Goal: Information Seeking & Learning: Check status

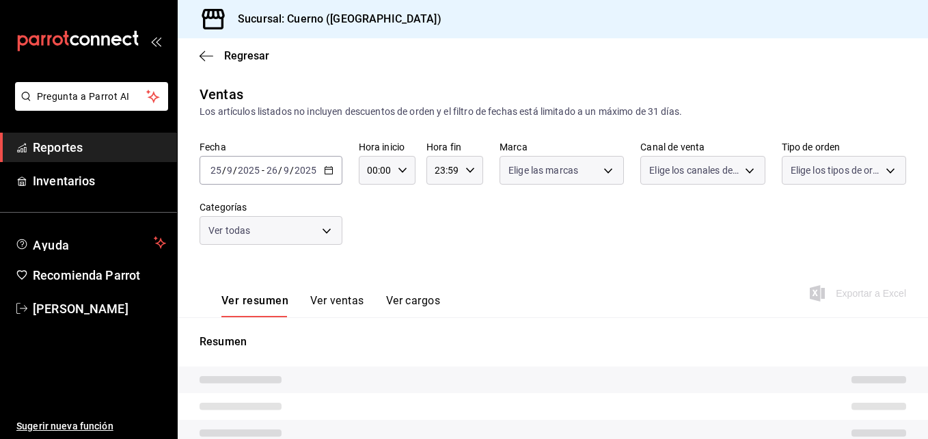
type input "03:00"
type input "02:59"
type input "a99b9eb1-d5e4-4ca6-a53e-4c42022e859a,8d843363-7b8b-4002-90a0-c01944697fe5,d20f9…"
type input "c9e961b9-bc29-480f-a65c-324ff110f526"
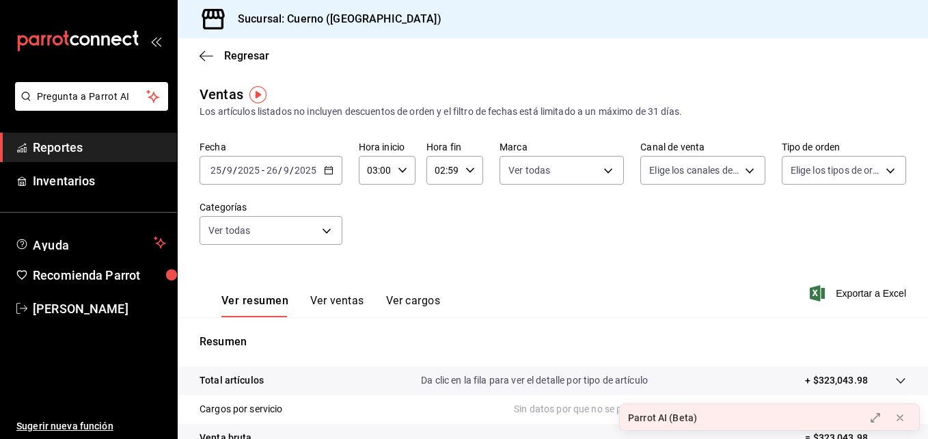
click at [332, 174] on icon "button" at bounding box center [329, 170] width 10 height 10
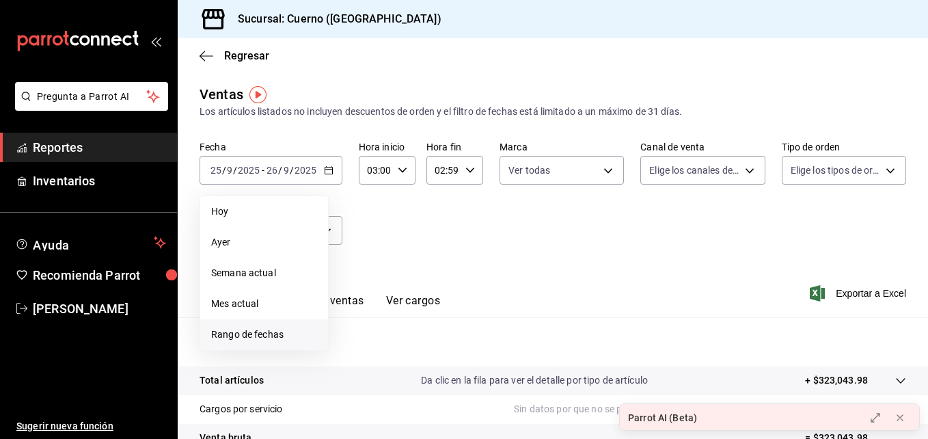
click at [245, 329] on span "Rango de fechas" at bounding box center [264, 334] width 106 height 14
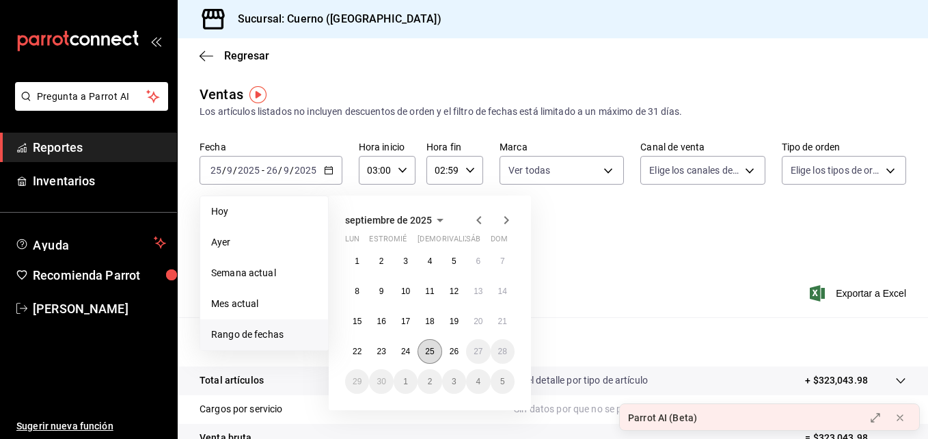
click at [433, 348] on abbr "25" at bounding box center [429, 352] width 9 height 10
click at [445, 349] on button "26" at bounding box center [454, 351] width 24 height 25
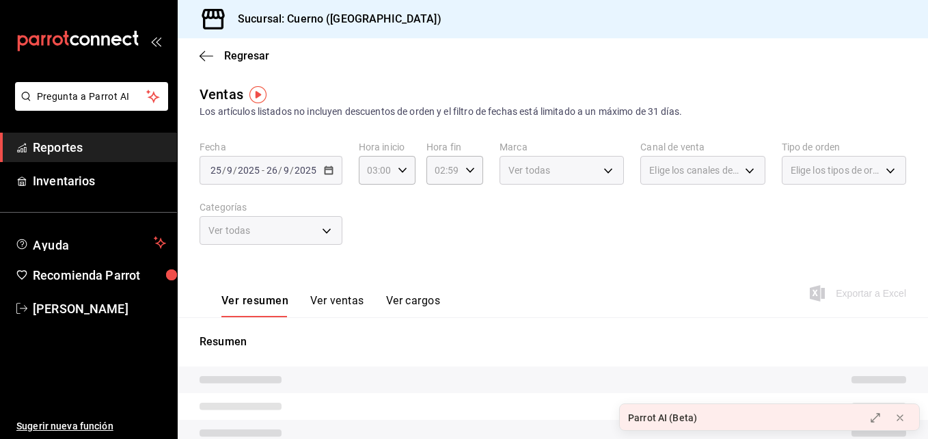
click at [445, 349] on p "Resumen" at bounding box center [553, 342] width 707 height 16
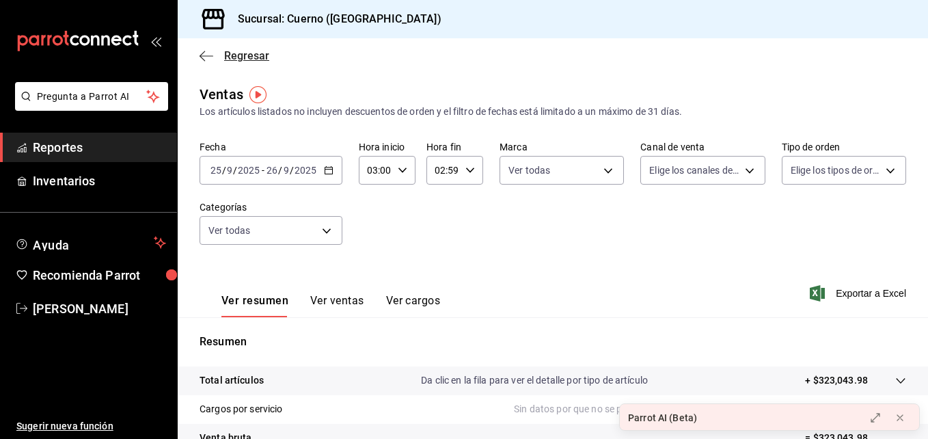
click at [204, 53] on icon "button" at bounding box center [207, 56] width 14 height 12
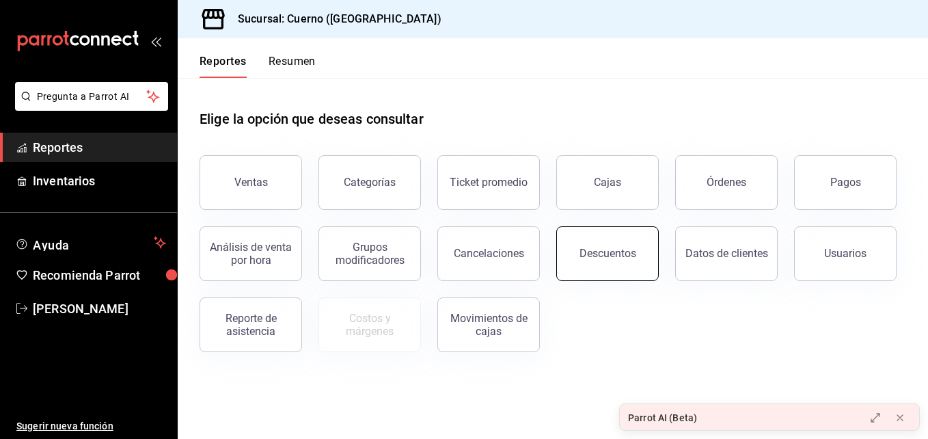
click at [592, 256] on div "Descuentos" at bounding box center [608, 253] width 57 height 13
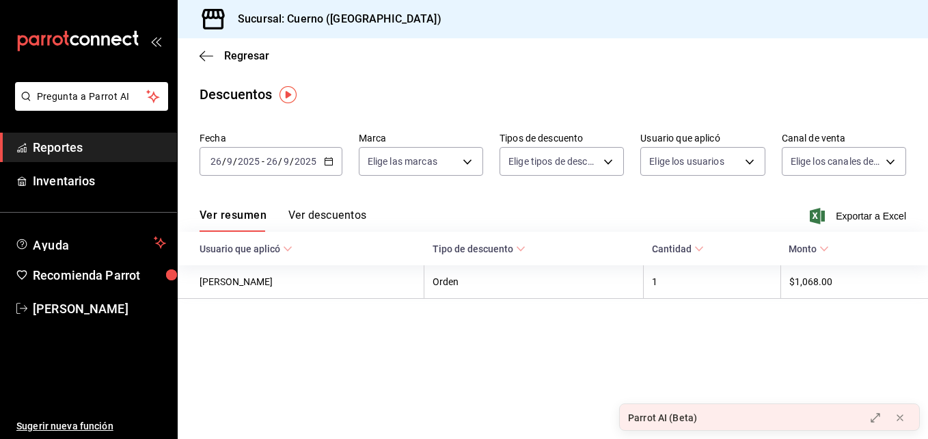
click at [329, 159] on \(Stroke\) "button" at bounding box center [329, 162] width 8 height 8
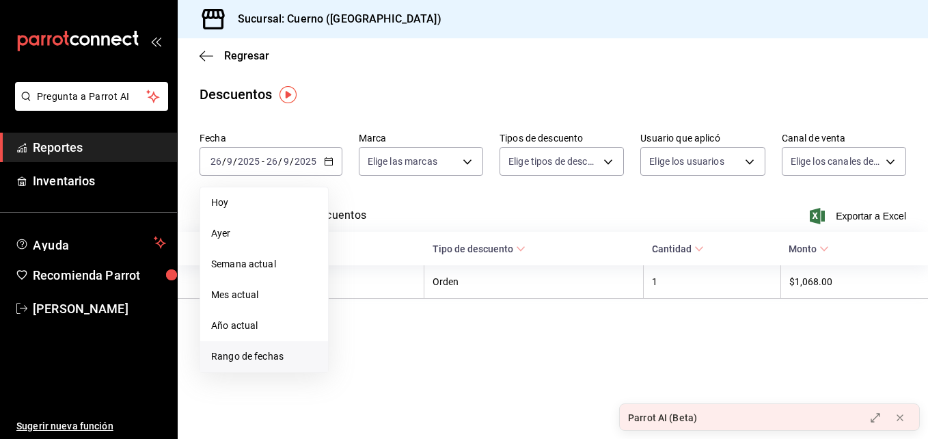
click at [283, 360] on span "Rango de fechas" at bounding box center [264, 356] width 106 height 14
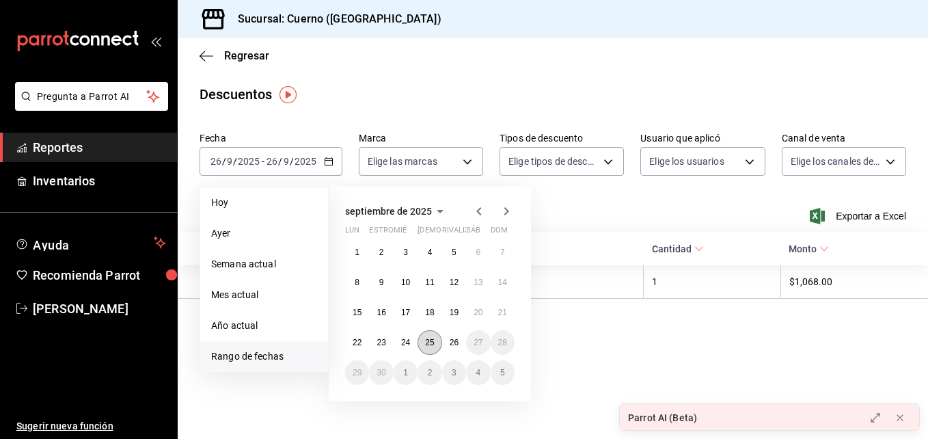
click at [435, 345] on button "25" at bounding box center [430, 342] width 24 height 25
click at [455, 345] on abbr "26" at bounding box center [454, 343] width 9 height 10
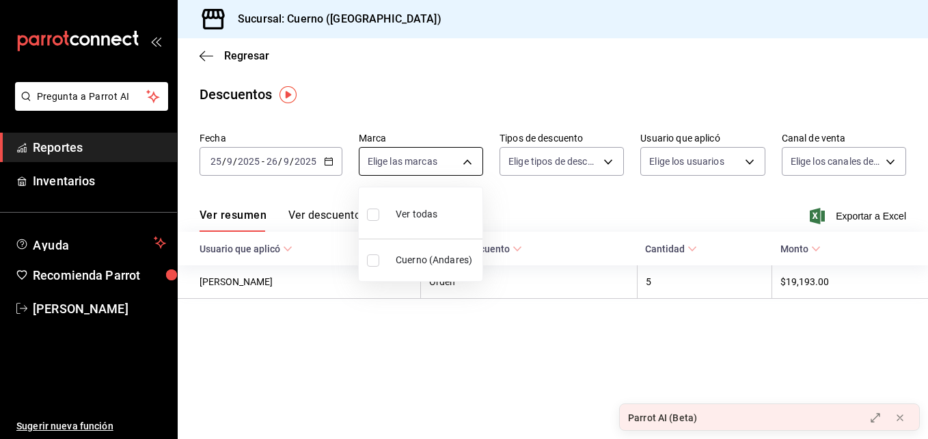
click at [453, 168] on body "Pregunta a Parrot AI Reportes Inventarios Ayuda Recomienda Parrot [PERSON_NAME]…" at bounding box center [464, 219] width 928 height 439
click at [435, 227] on div "Ver todas" at bounding box center [402, 212] width 70 height 29
type input "c9e961b9-bc29-480f-a65c-324ff110f526"
checkbox input "true"
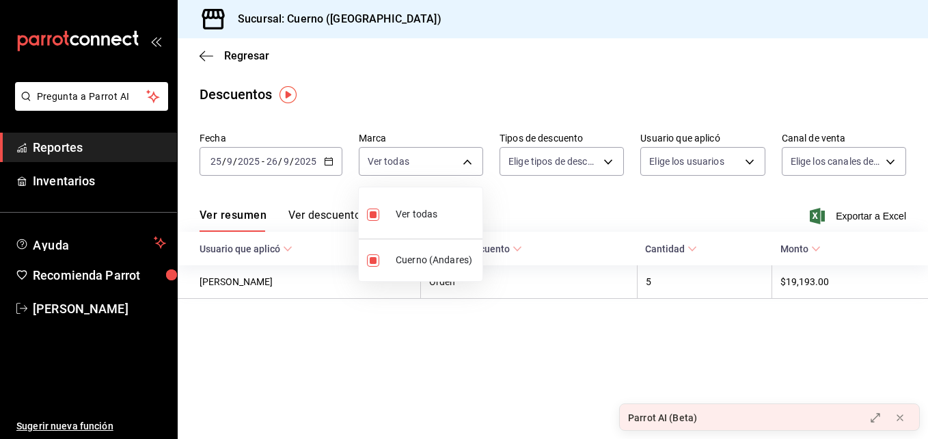
click at [358, 226] on div "Ver todas Cuerno (Andares)" at bounding box center [420, 234] width 125 height 95
click at [345, 218] on div at bounding box center [464, 219] width 928 height 439
click at [345, 218] on button "Ver descuentos" at bounding box center [327, 219] width 78 height 23
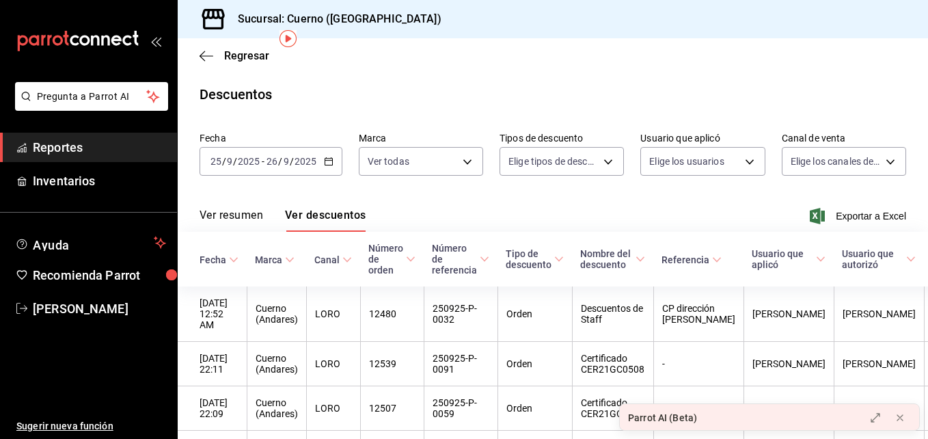
scroll to position [144, 0]
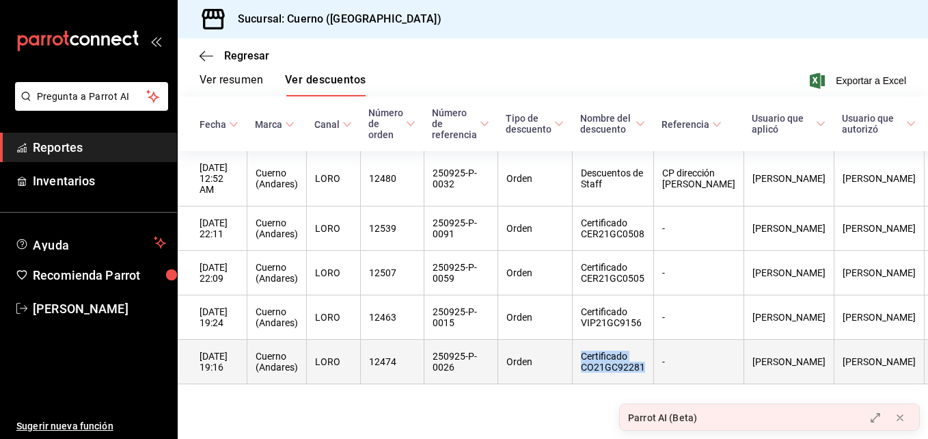
drag, startPoint x: 587, startPoint y: 344, endPoint x: 650, endPoint y: 359, distance: 64.7
click at [650, 359] on th "Certificado CO21GC92281" at bounding box center [612, 362] width 81 height 44
copy th "Certificado CO21GC92281"
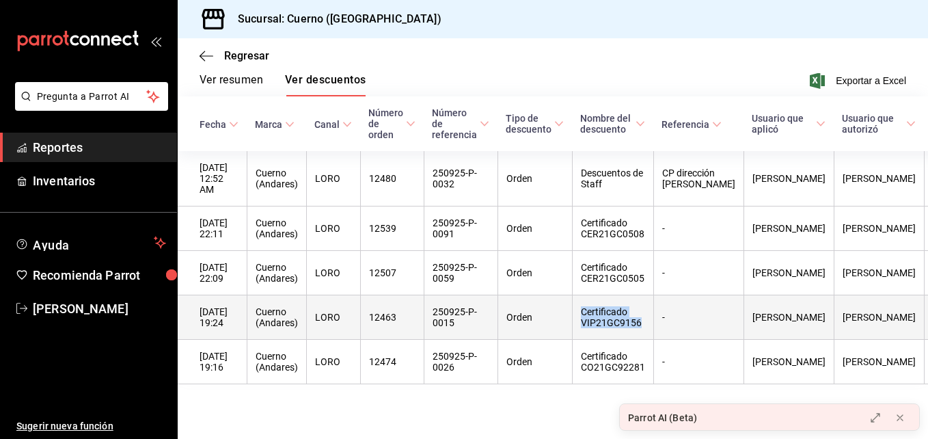
drag, startPoint x: 588, startPoint y: 297, endPoint x: 645, endPoint y: 311, distance: 59.0
click at [645, 311] on th "Certificado VIP21GC9156" at bounding box center [612, 317] width 81 height 44
copy th "Certificado VIP21GC9156"
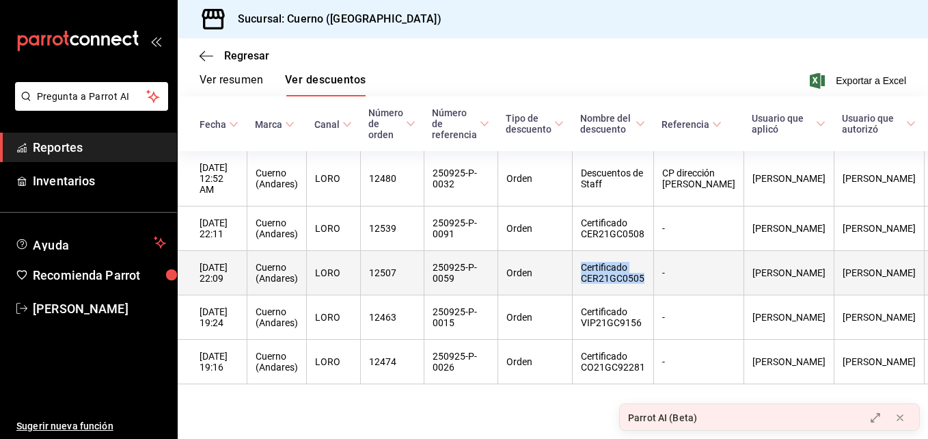
drag, startPoint x: 588, startPoint y: 251, endPoint x: 651, endPoint y: 268, distance: 65.2
click at [651, 268] on th "Certificado CER21GC0505" at bounding box center [612, 273] width 81 height 44
copy th "Certificado CER21GC0505"
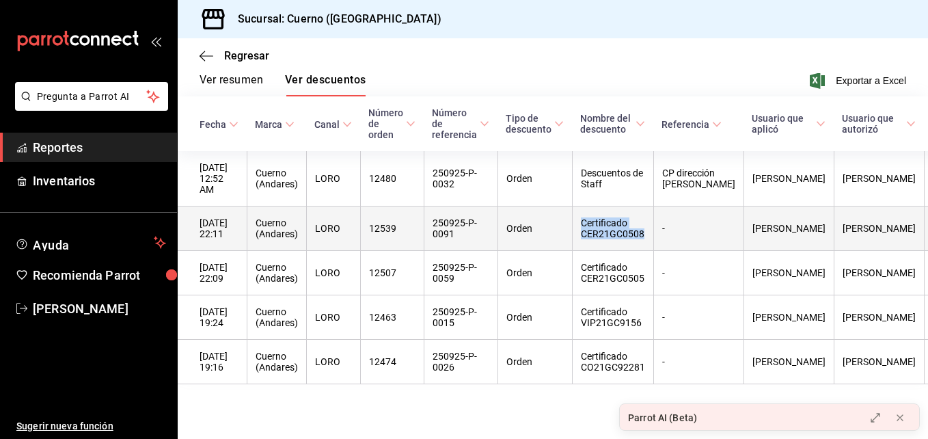
drag, startPoint x: 587, startPoint y: 205, endPoint x: 649, endPoint y: 221, distance: 64.3
click at [649, 221] on th "Certificado CER21GC0508" at bounding box center [612, 228] width 81 height 44
copy th "Certificado CER21GC0508"
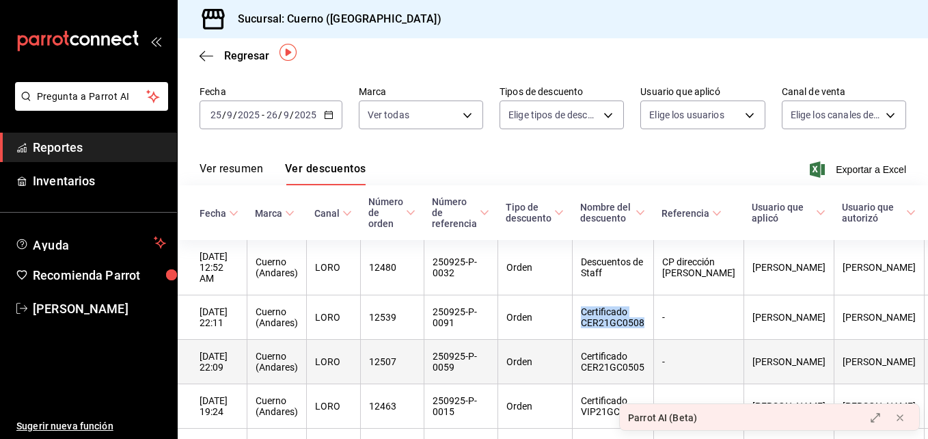
scroll to position [42, 0]
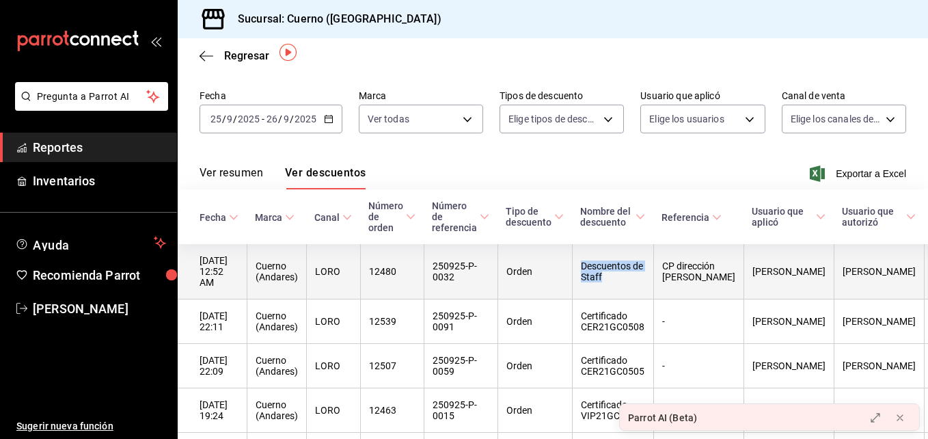
drag, startPoint x: 591, startPoint y: 260, endPoint x: 617, endPoint y: 272, distance: 29.1
click at [617, 272] on th "Descuentos de Staff" at bounding box center [612, 271] width 81 height 55
drag, startPoint x: 617, startPoint y: 272, endPoint x: 714, endPoint y: 276, distance: 97.2
click at [714, 276] on th "CP dirección [PERSON_NAME]" at bounding box center [698, 271] width 90 height 55
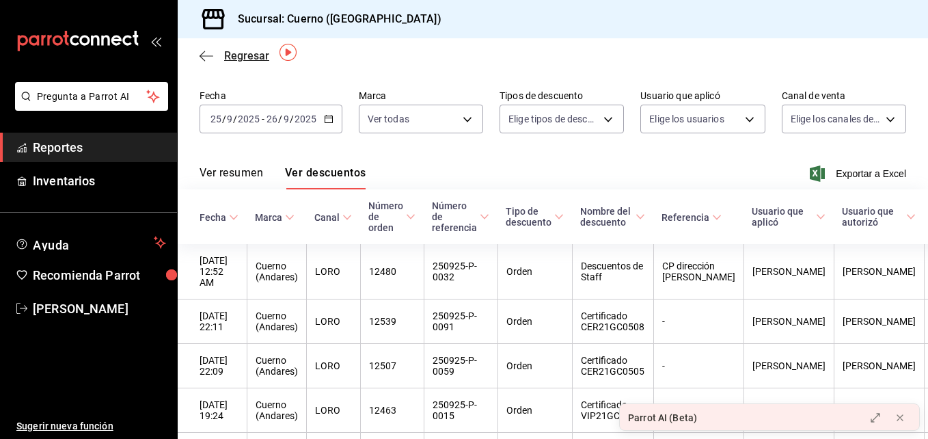
click at [220, 59] on span "Regresar" at bounding box center [235, 55] width 70 height 13
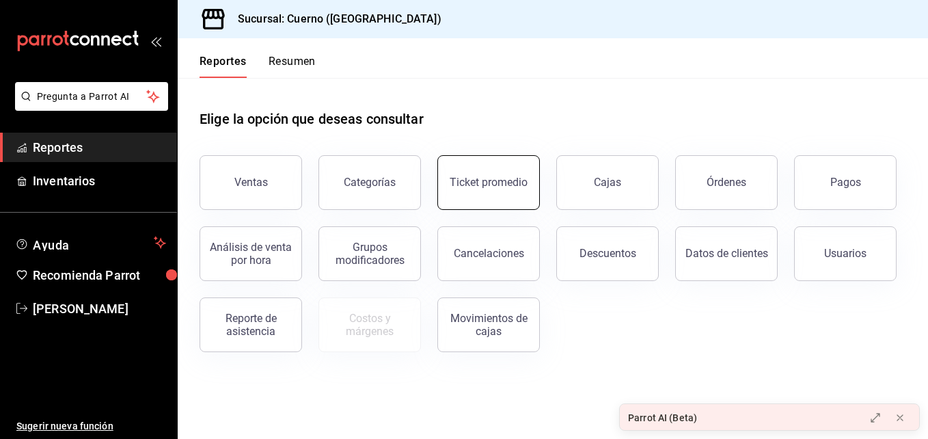
click at [511, 195] on button "Ticket promedio" at bounding box center [488, 182] width 103 height 55
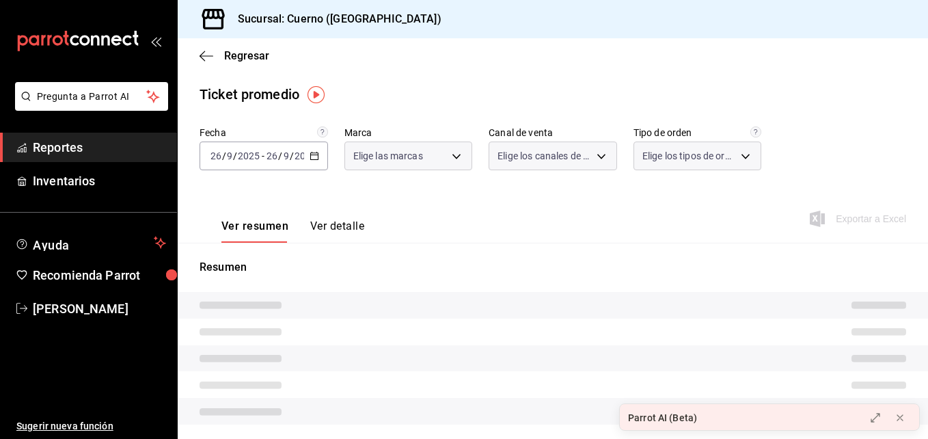
type input "c9e961b9-bc29-480f-a65c-324ff110f526"
type input "PARROT,UBER_EATS,RAPPI,DIDI_FOOD,ONLINE"
type input "dfbf6a66-9e2c-4531-8c07-cb6fdb35851c,965fb10a-4951-4111-90b6-db3caf29f93a,2f3c6…"
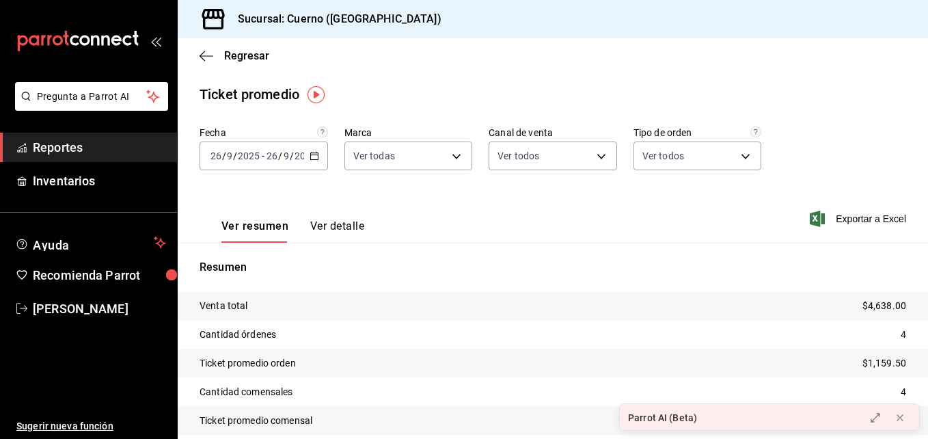
scroll to position [56, 0]
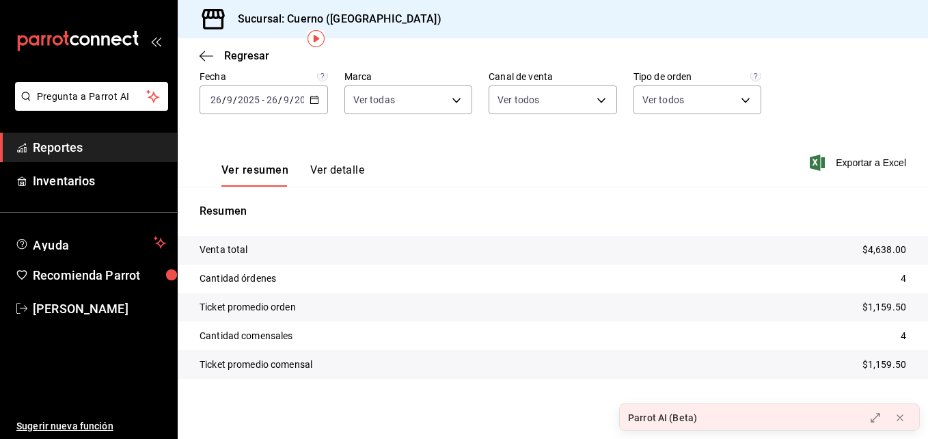
click at [316, 99] on icon "button" at bounding box center [315, 100] width 10 height 10
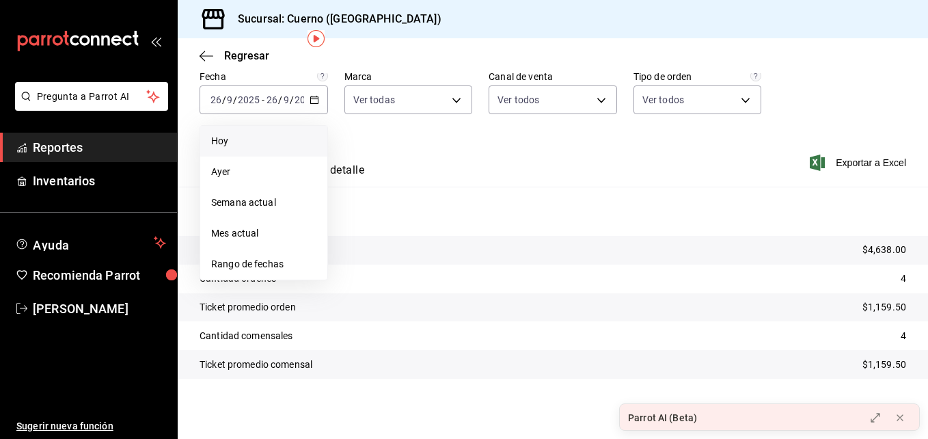
click at [277, 140] on span "Hoy" at bounding box center [263, 141] width 105 height 14
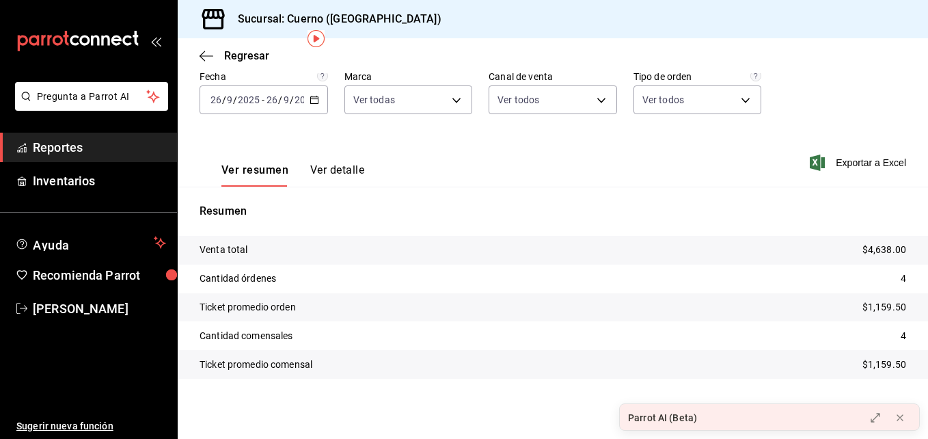
click at [306, 111] on div "[DATE] [DATE] - [DATE] [DATE]" at bounding box center [264, 99] width 129 height 29
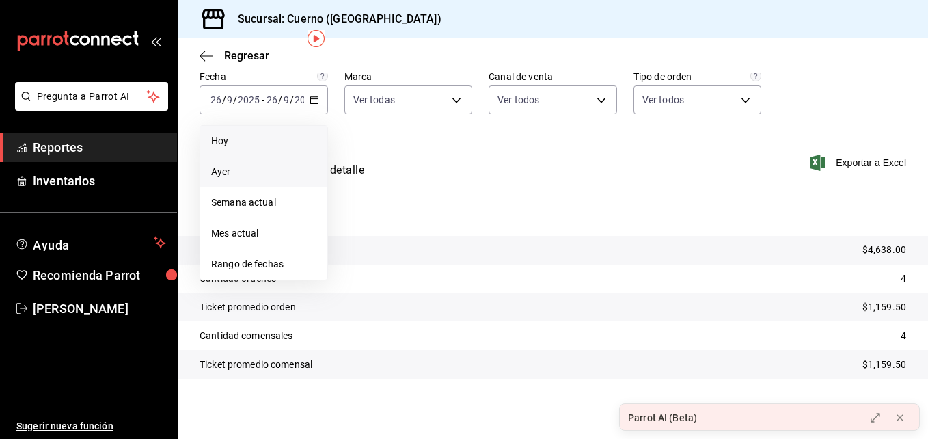
click at [281, 170] on span "Ayer" at bounding box center [263, 172] width 105 height 14
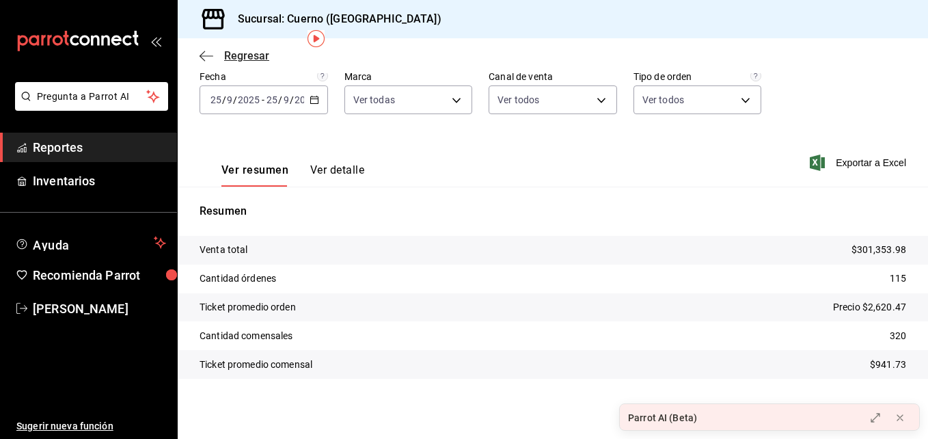
click at [208, 59] on icon "button" at bounding box center [207, 56] width 14 height 12
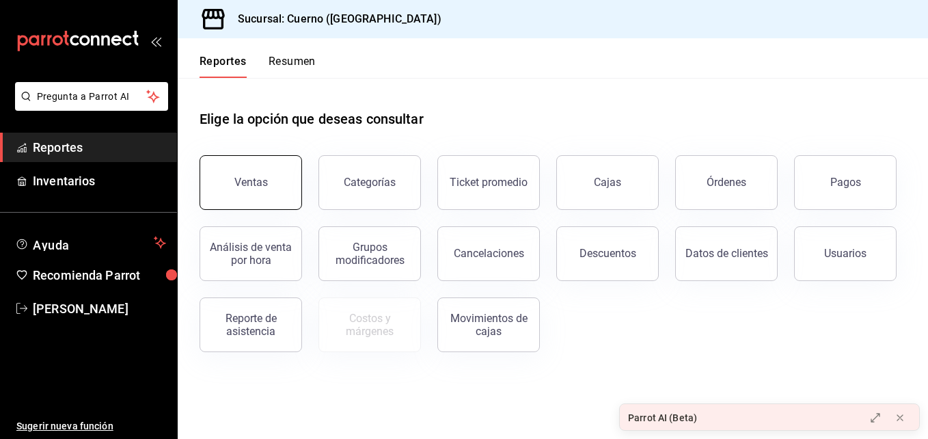
click at [261, 181] on div "Ventas" at bounding box center [250, 182] width 33 height 13
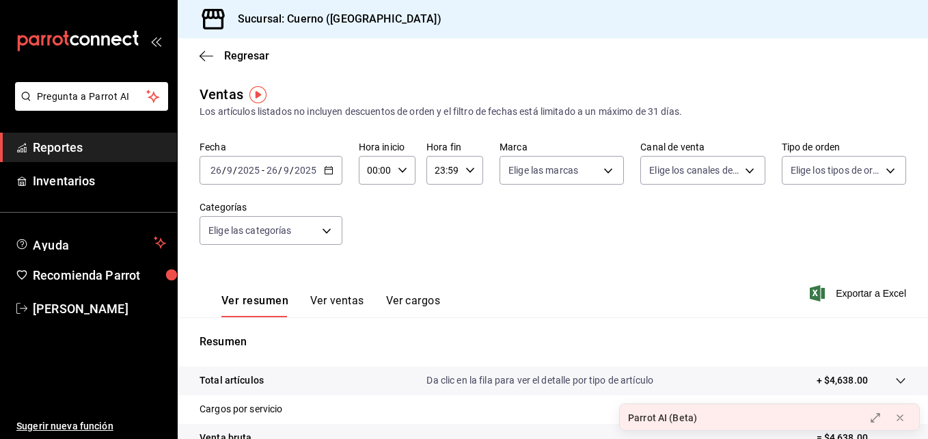
click at [326, 172] on icon "button" at bounding box center [329, 170] width 10 height 10
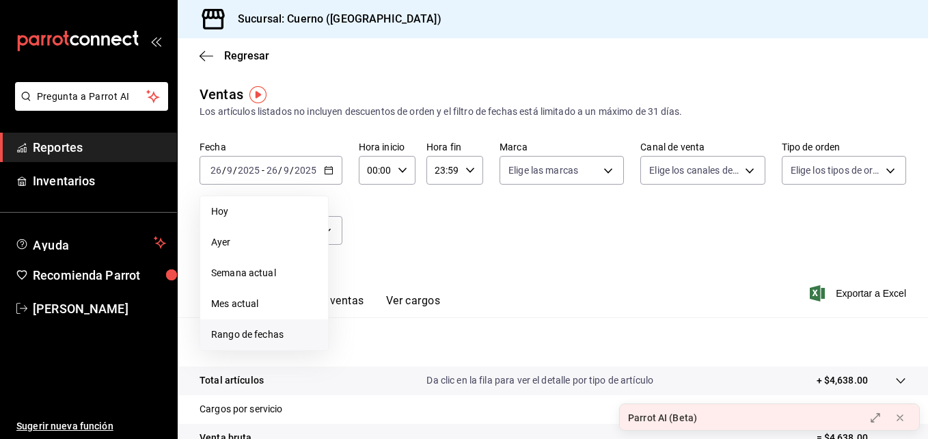
click at [284, 329] on span "Rango de fechas" at bounding box center [264, 334] width 106 height 14
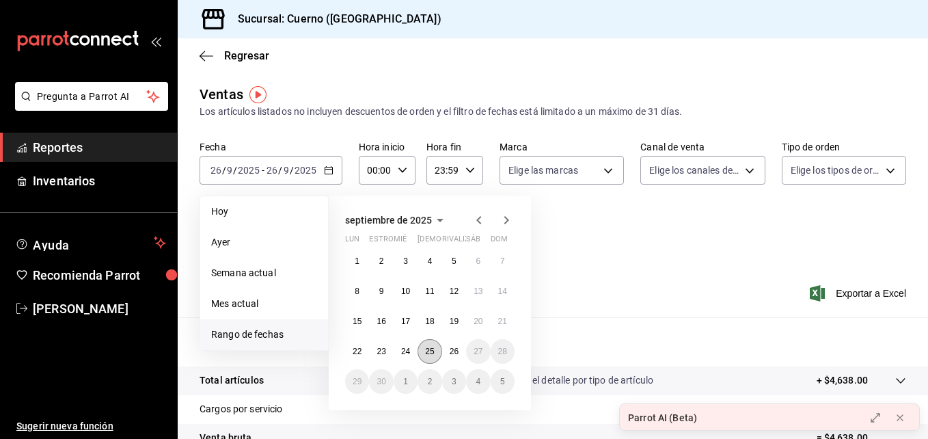
click at [429, 349] on abbr "25" at bounding box center [429, 352] width 9 height 10
click at [454, 351] on abbr "26" at bounding box center [454, 352] width 9 height 10
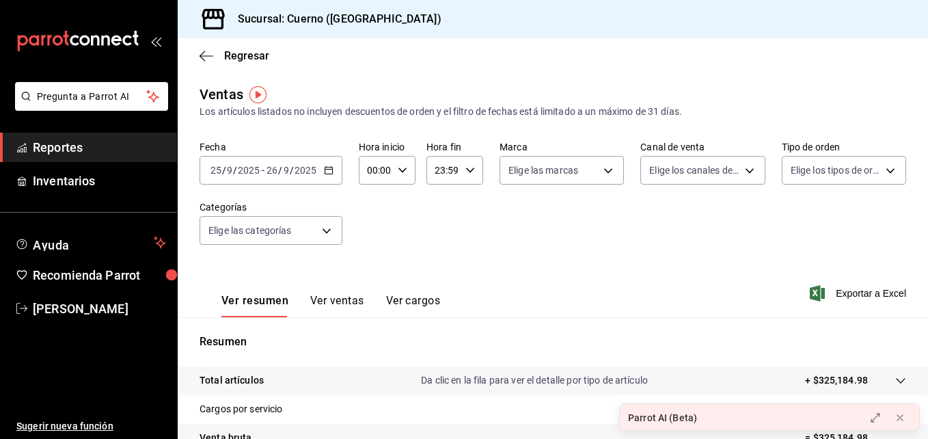
click at [400, 175] on div "00:00 Hora inicio" at bounding box center [387, 170] width 57 height 29
click at [370, 252] on span "03" at bounding box center [372, 252] width 6 height 11
type input "03:00"
click at [470, 172] on div at bounding box center [464, 219] width 928 height 439
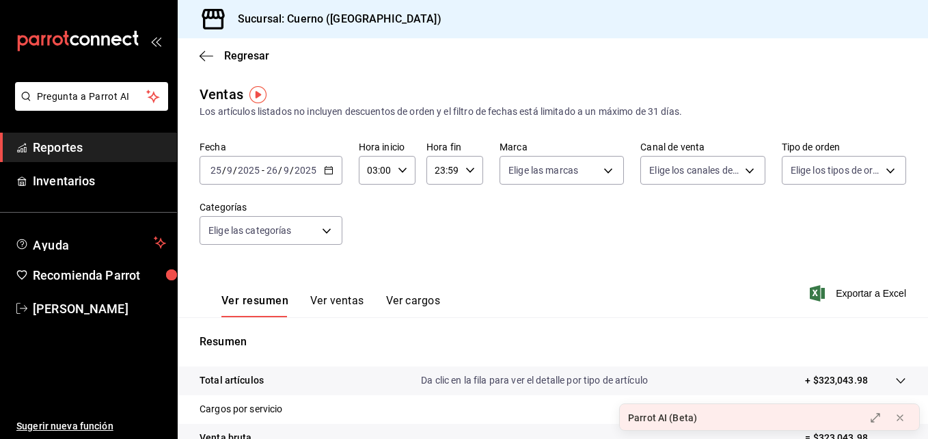
click at [470, 172] on icon "button" at bounding box center [471, 170] width 10 height 10
click at [440, 271] on span "02" at bounding box center [438, 270] width 6 height 11
type input "02:59"
click at [440, 271] on span "02" at bounding box center [438, 270] width 6 height 11
click at [576, 221] on div at bounding box center [464, 219] width 928 height 439
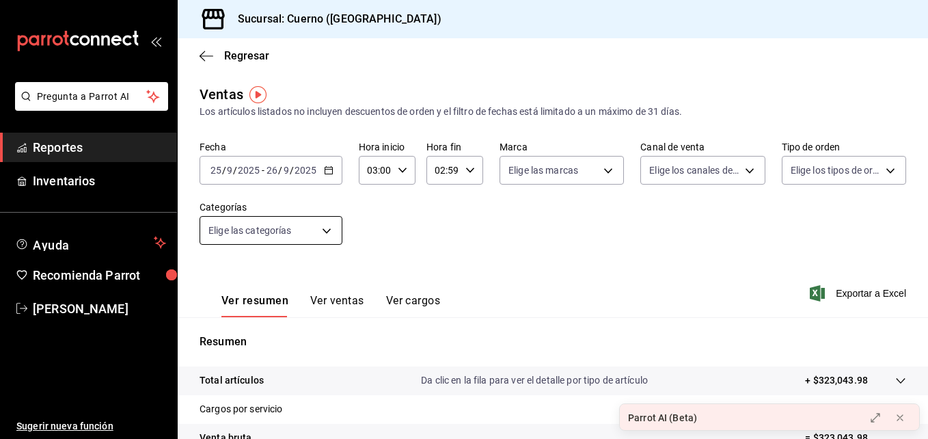
click at [286, 239] on body "Pregunta a Parrot AI Reportes Inventarios Ayuda Recomienda Parrot [PERSON_NAME]…" at bounding box center [464, 219] width 928 height 439
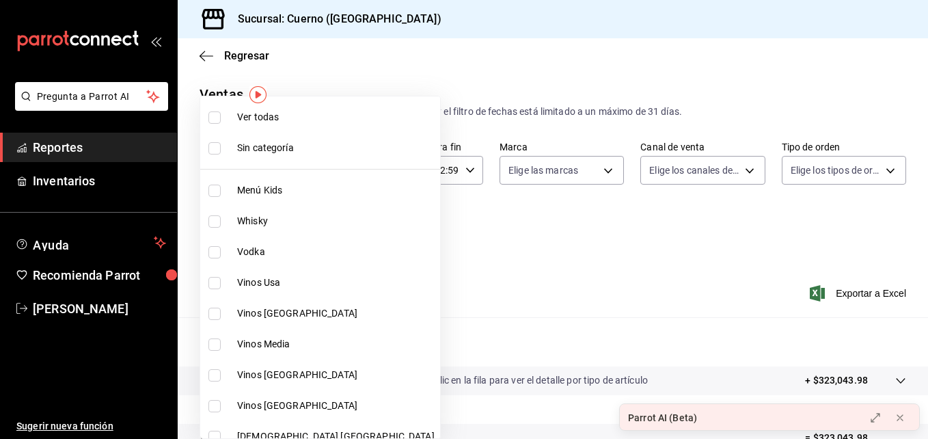
click at [222, 215] on label at bounding box center [217, 221] width 18 height 12
click at [221, 215] on input "checkbox" at bounding box center [214, 221] width 12 height 12
checkbox input "false"
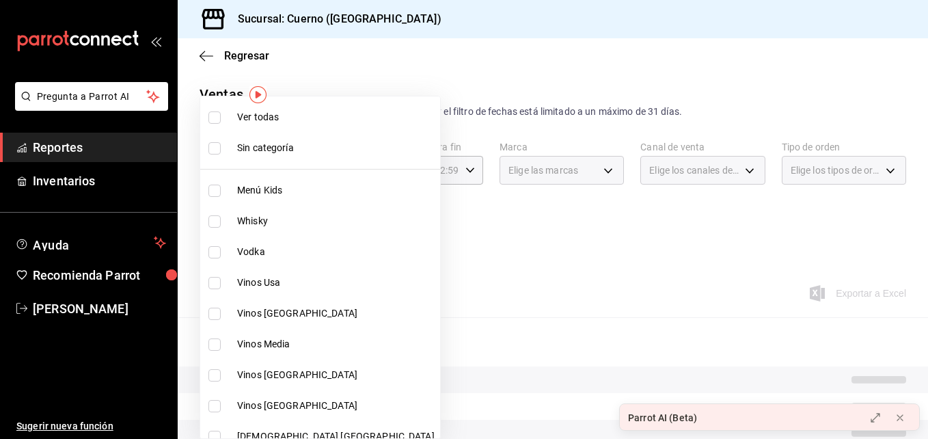
click at [217, 242] on li "Vodka" at bounding box center [320, 252] width 240 height 31
type input "d20f9d18-5e0f-4b53-b5be-0a43d5f086e3"
checkbox input "true"
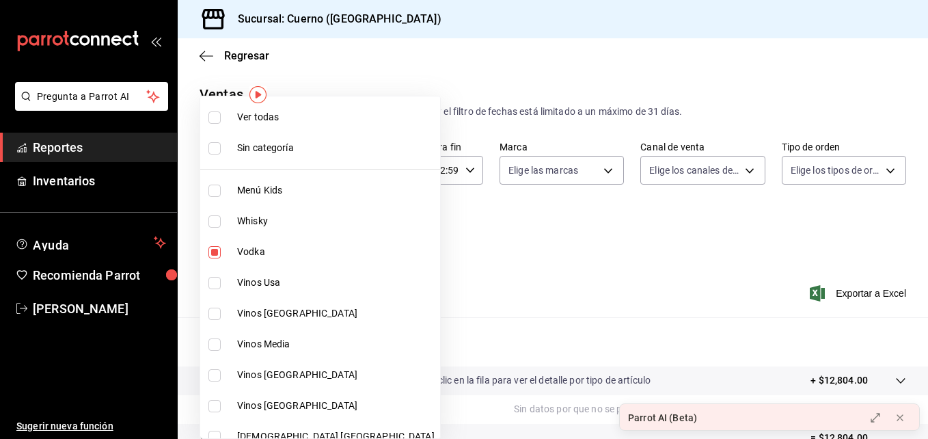
click at [213, 225] on input "checkbox" at bounding box center [214, 221] width 12 height 12
checkbox input "true"
type input "d20f9d18-5e0f-4b53-b5be-0a43d5f086e3,8d843363-7b8b-4002-90a0-c01944697fe5"
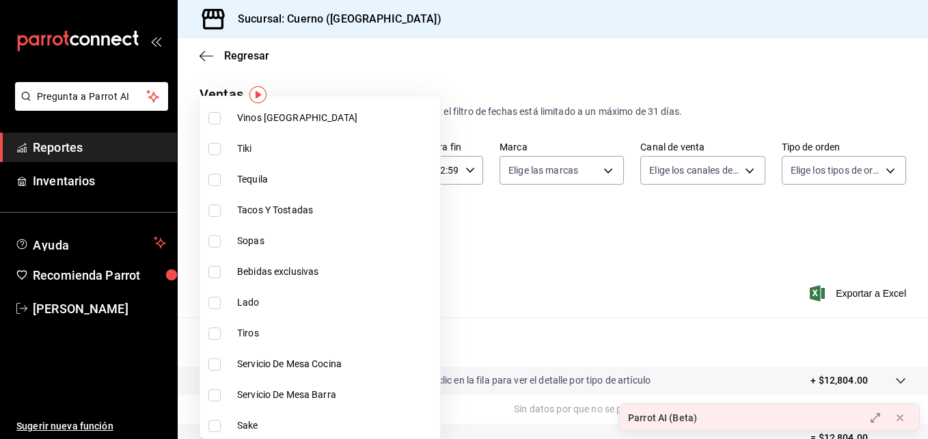
scroll to position [442, 0]
click at [215, 184] on input "checkbox" at bounding box center [214, 179] width 12 height 12
checkbox input "true"
type input "d20f9d18-5e0f-4b53-b5be-0a43d5f086e3,8d843363-7b8b-4002-90a0-c01944697fe5,d13cc…"
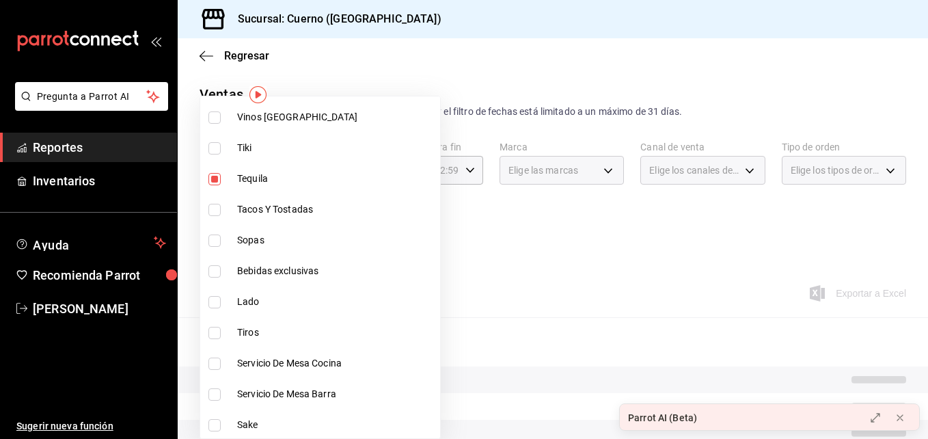
click at [218, 271] on input "checkbox" at bounding box center [214, 271] width 12 height 12
checkbox input "true"
type input "d20f9d18-5e0f-4b53-b5be-0a43d5f086e3,8d843363-7b8b-4002-90a0-c01944697fe5,d13cc…"
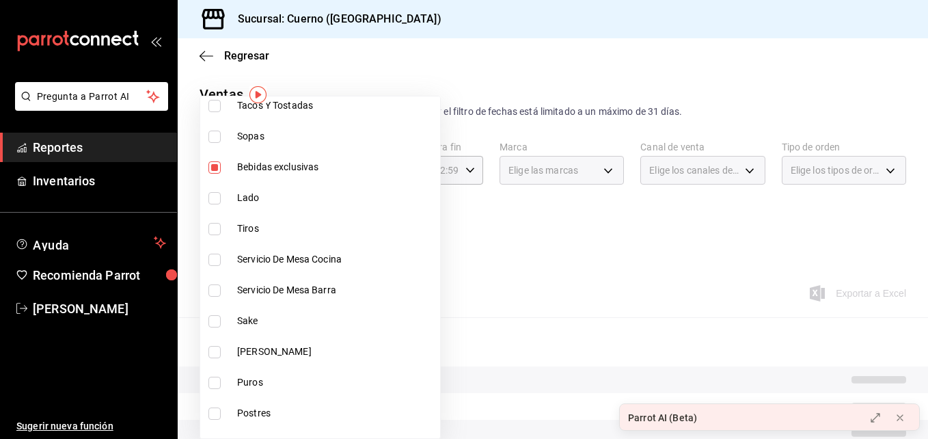
scroll to position [591, 0]
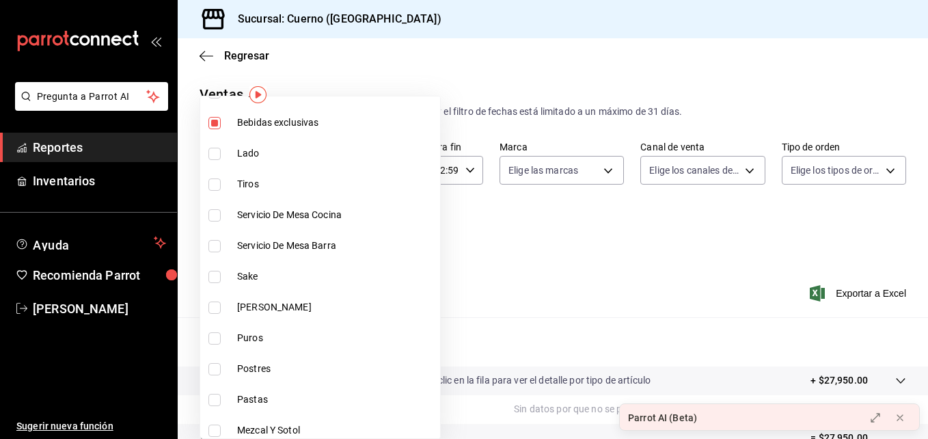
click at [215, 302] on input "checkbox" at bounding box center [214, 307] width 12 height 12
checkbox input "true"
type input "d20f9d18-5e0f-4b53-b5be-0a43d5f086e3,8d843363-7b8b-4002-90a0-c01944697fe5,d13cc…"
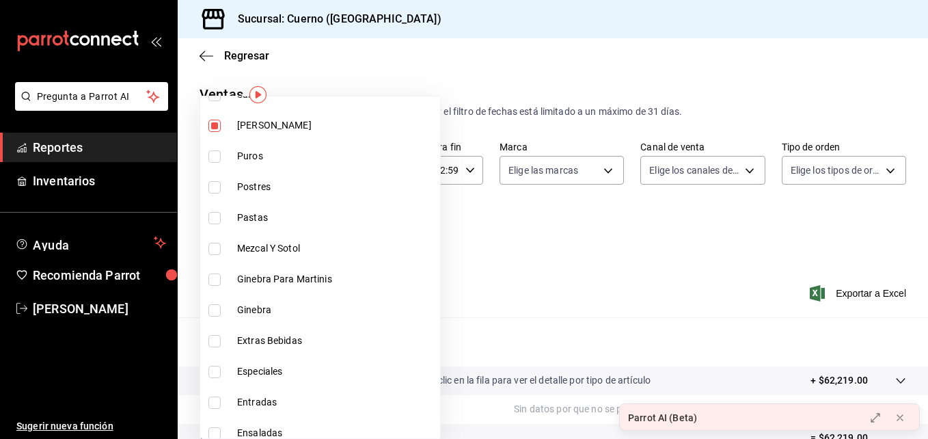
scroll to position [784, 0]
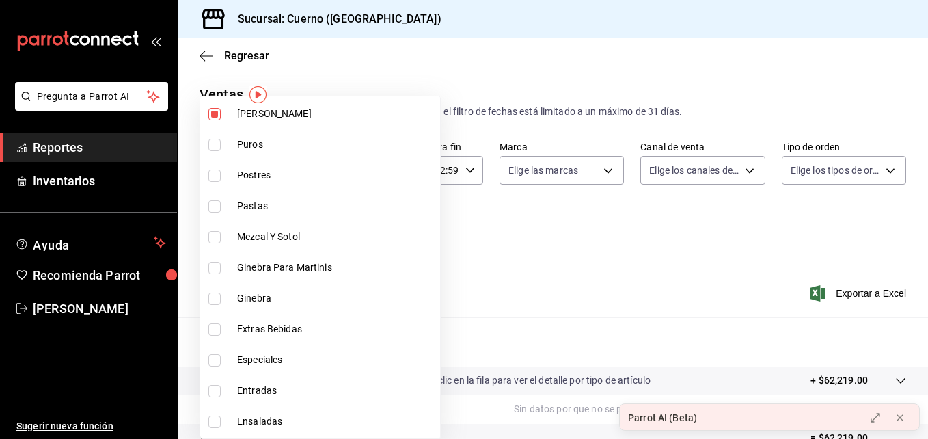
click at [215, 178] on input "checkbox" at bounding box center [214, 176] width 12 height 12
checkbox input "false"
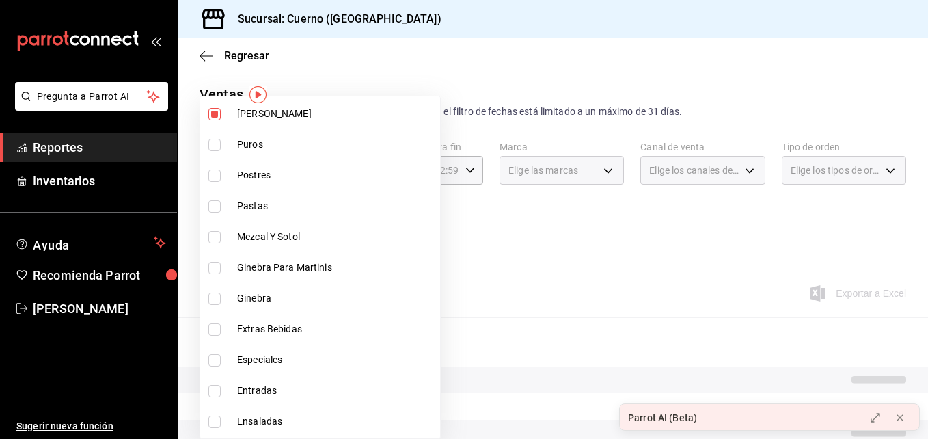
type input "d20f9d18-5e0f-4b53-b5be-0a43d5f086e3,8d843363-7b8b-4002-90a0-c01944697fe5,d13cc…"
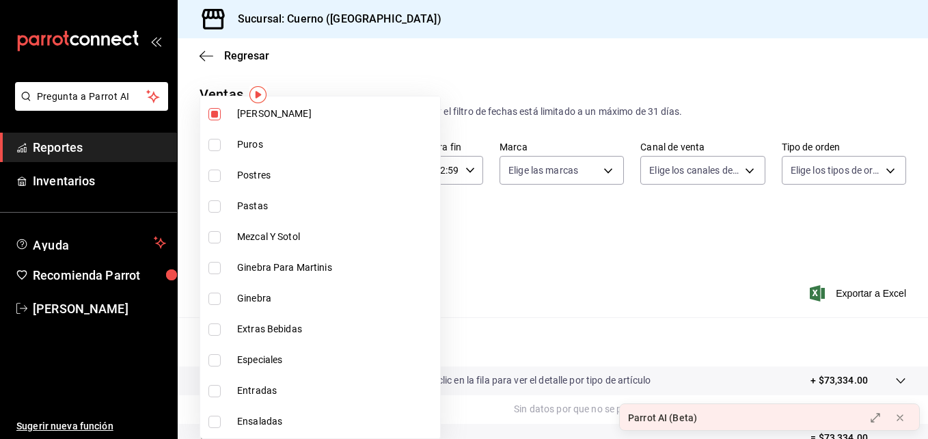
click at [216, 235] on input "checkbox" at bounding box center [214, 237] width 12 height 12
checkbox input "true"
type input "d20f9d18-5e0f-4b53-b5be-0a43d5f086e3,8d843363-7b8b-4002-90a0-c01944697fe5,d13cc…"
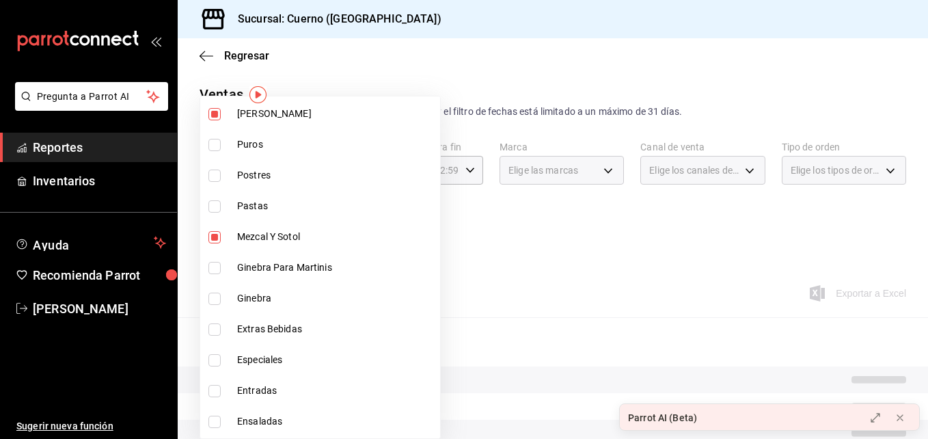
click at [219, 269] on input "checkbox" at bounding box center [214, 268] width 12 height 12
checkbox input "true"
click at [217, 291] on li "Ginebra" at bounding box center [320, 298] width 240 height 31
type input "d20f9d18-5e0f-4b53-b5be-0a43d5f086e3,8d843363-7b8b-4002-90a0-c01944697fe5,d13cc…"
checkbox input "true"
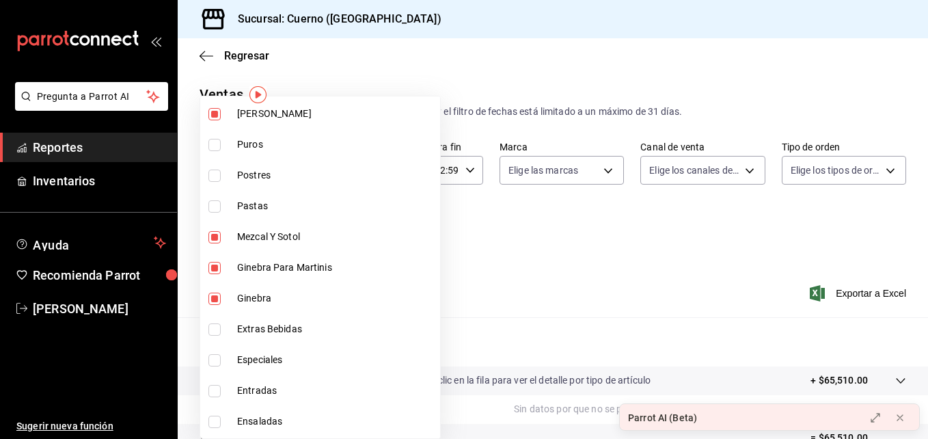
click at [215, 329] on input "checkbox" at bounding box center [214, 329] width 12 height 12
checkbox input "true"
type input "d20f9d18-5e0f-4b53-b5be-0a43d5f086e3,8d843363-7b8b-4002-90a0-c01944697fe5,d13cc…"
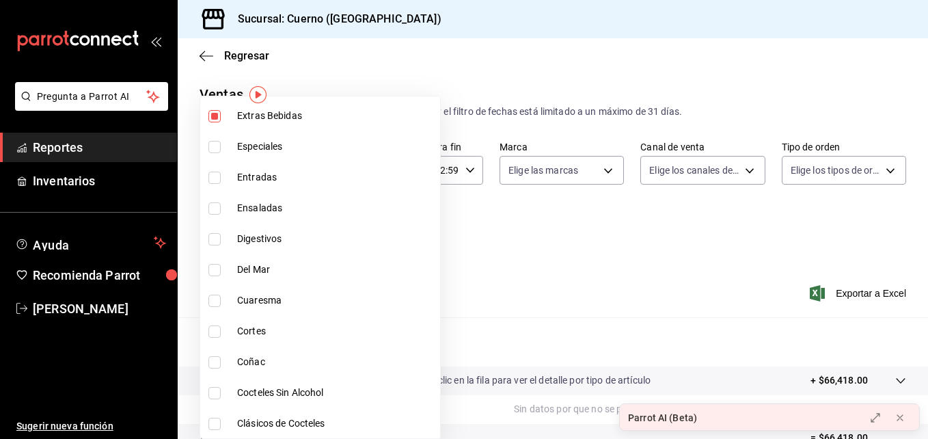
scroll to position [1003, 0]
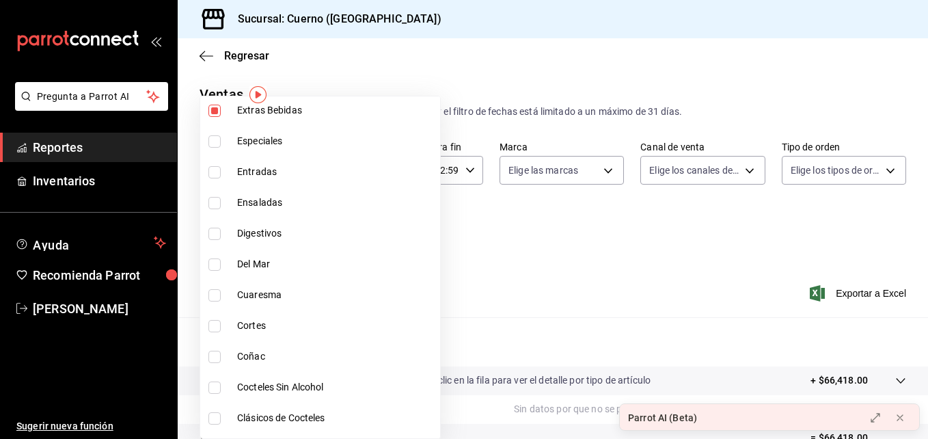
click at [212, 351] on input "checkbox" at bounding box center [214, 357] width 12 height 12
checkbox input "true"
type input "d20f9d18-5e0f-4b53-b5be-0a43d5f086e3,8d843363-7b8b-4002-90a0-c01944697fe5,d13cc…"
click at [217, 387] on input "checkbox" at bounding box center [214, 387] width 12 height 12
checkbox input "true"
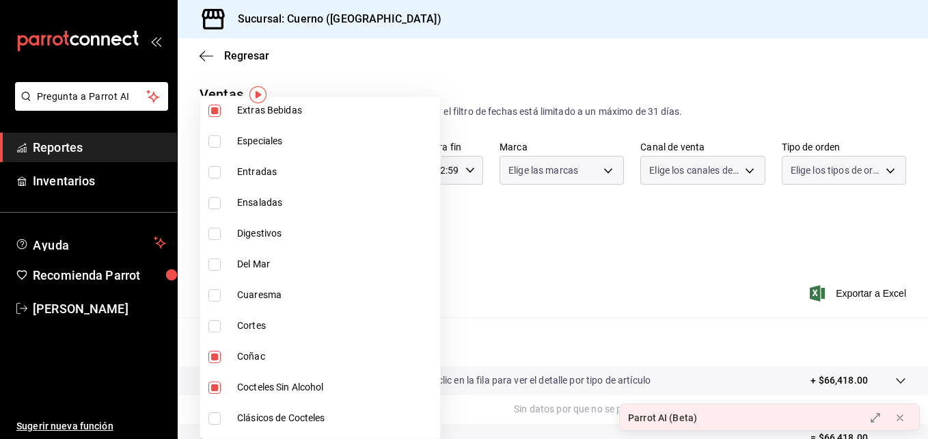
click at [217, 407] on li "Clásicos de Cocteles" at bounding box center [320, 418] width 240 height 31
type input "d20f9d18-5e0f-4b53-b5be-0a43d5f086e3,8d843363-7b8b-4002-90a0-c01944697fe5,d13cc…"
checkbox input "true"
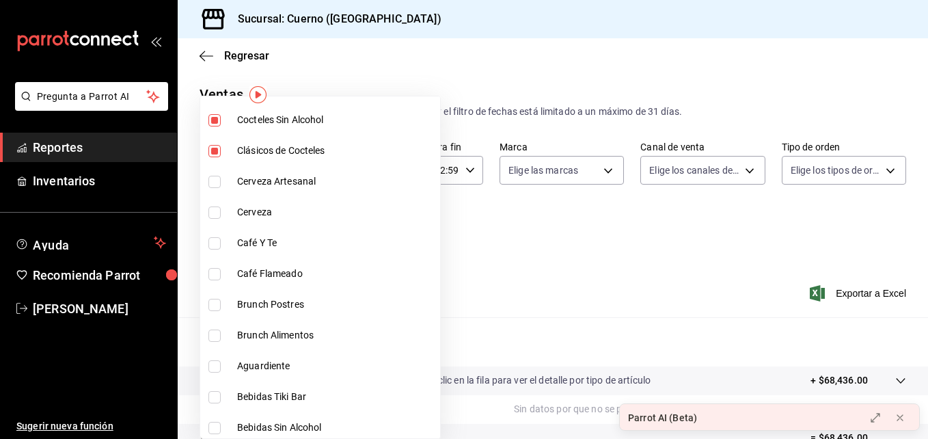
scroll to position [1272, 0]
click at [212, 175] on input "checkbox" at bounding box center [214, 180] width 12 height 12
checkbox input "true"
type input "d20f9d18-5e0f-4b53-b5be-0a43d5f086e3,8d843363-7b8b-4002-90a0-c01944697fe5,d13cc…"
click at [215, 205] on input "checkbox" at bounding box center [214, 210] width 12 height 12
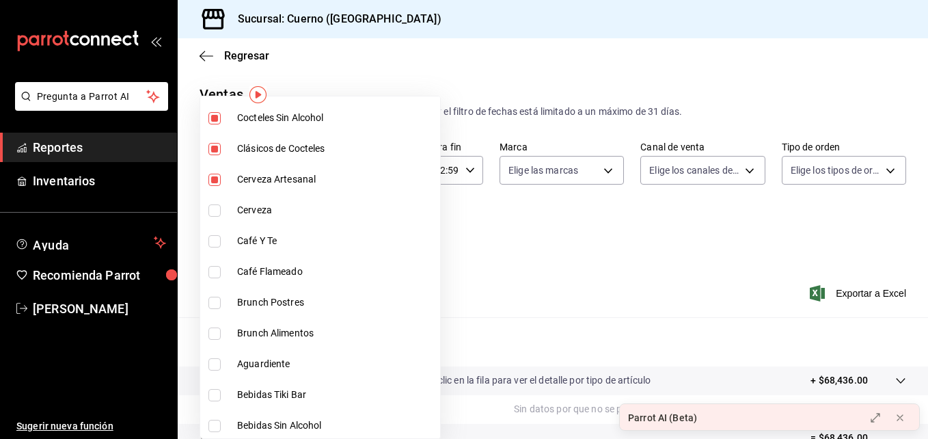
checkbox input "true"
type input "d20f9d18-5e0f-4b53-b5be-0a43d5f086e3,8d843363-7b8b-4002-90a0-c01944697fe5,d13cc…"
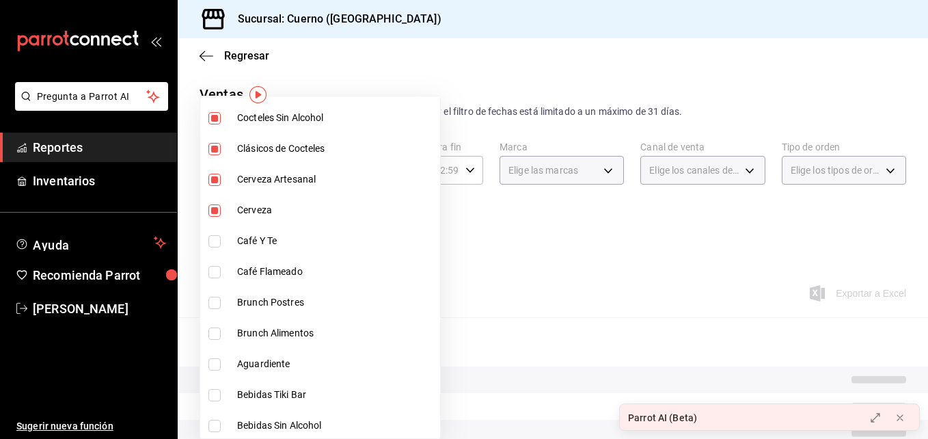
click at [218, 237] on input "checkbox" at bounding box center [214, 241] width 12 height 12
checkbox input "true"
type input "d20f9d18-5e0f-4b53-b5be-0a43d5f086e3,8d843363-7b8b-4002-90a0-c01944697fe5,d13cc…"
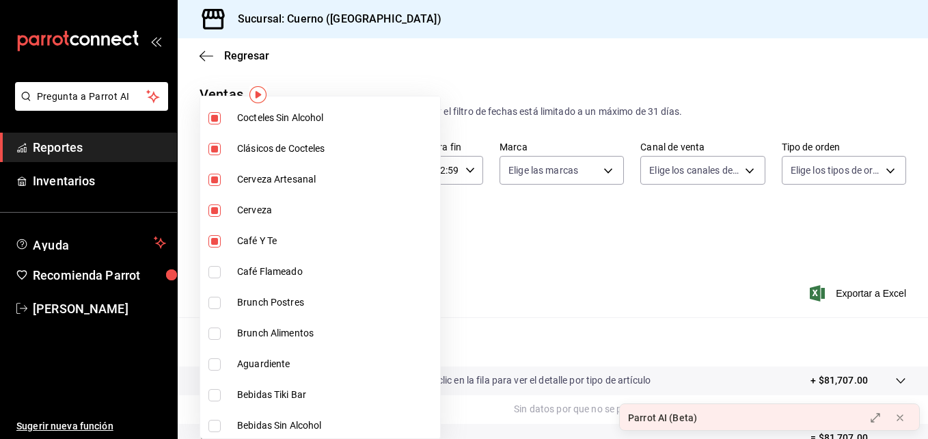
click at [214, 269] on input "checkbox" at bounding box center [214, 272] width 12 height 12
checkbox input "true"
type input "d20f9d18-5e0f-4b53-b5be-0a43d5f086e3,8d843363-7b8b-4002-90a0-c01944697fe5,d13cc…"
click at [214, 360] on input "checkbox" at bounding box center [214, 364] width 12 height 12
checkbox input "true"
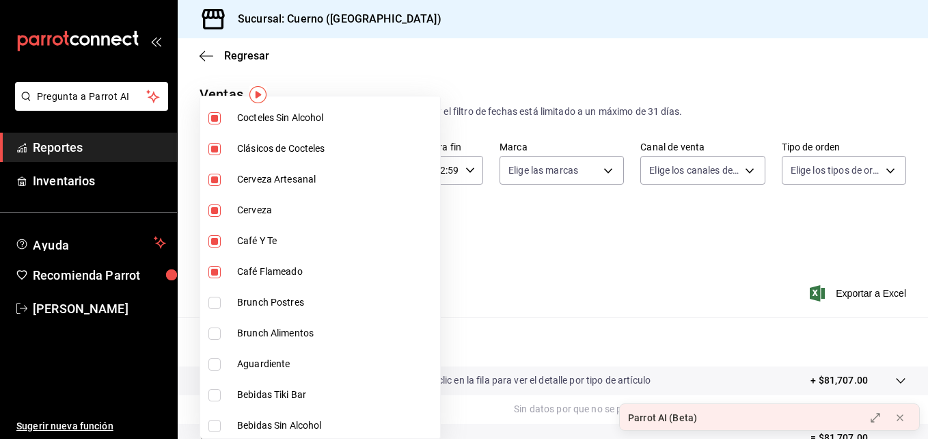
type input "d20f9d18-5e0f-4b53-b5be-0a43d5f086e3,8d843363-7b8b-4002-90a0-c01944697fe5,d13cc…"
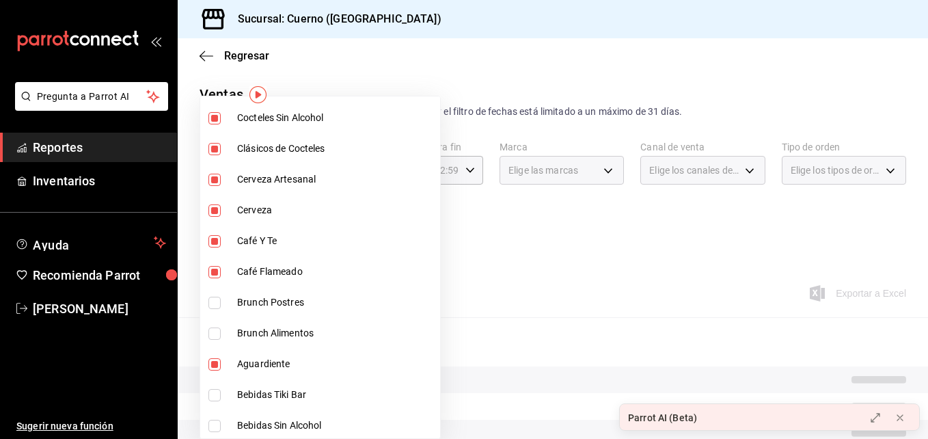
scroll to position [1275, 0]
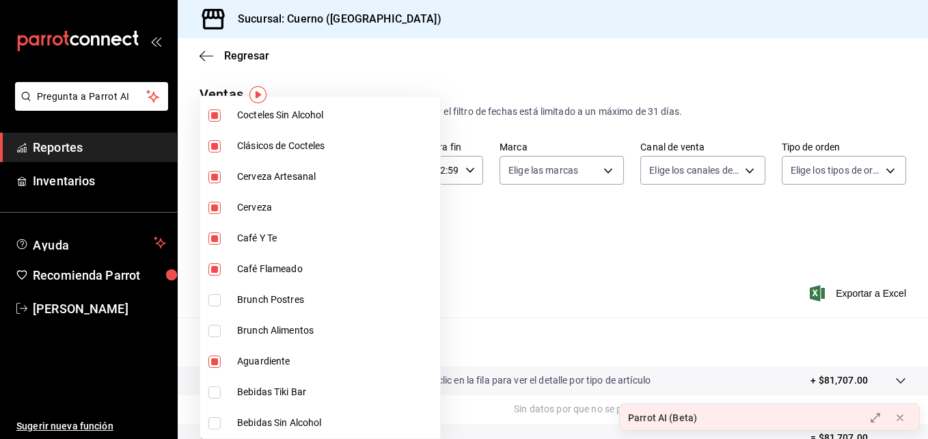
click at [218, 390] on input "checkbox" at bounding box center [214, 392] width 12 height 12
checkbox input "true"
type input "d20f9d18-5e0f-4b53-b5be-0a43d5f086e3,8d843363-7b8b-4002-90a0-c01944697fe5,d13cc…"
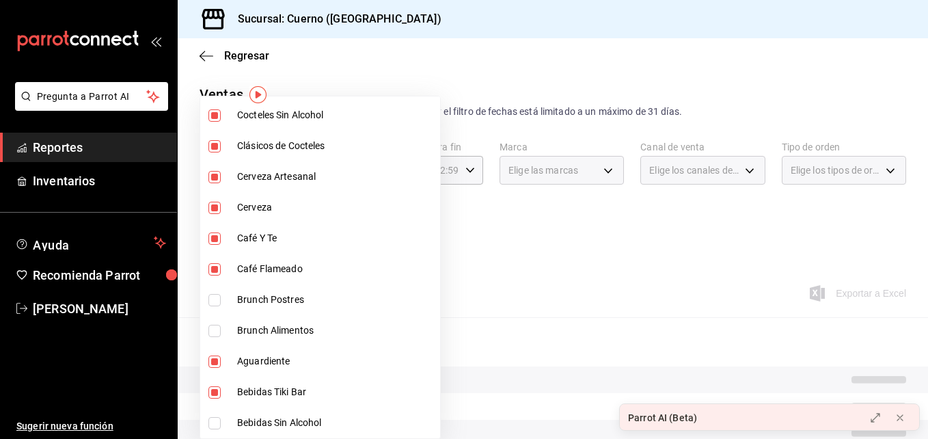
click at [217, 420] on input "checkbox" at bounding box center [214, 423] width 12 height 12
checkbox input "true"
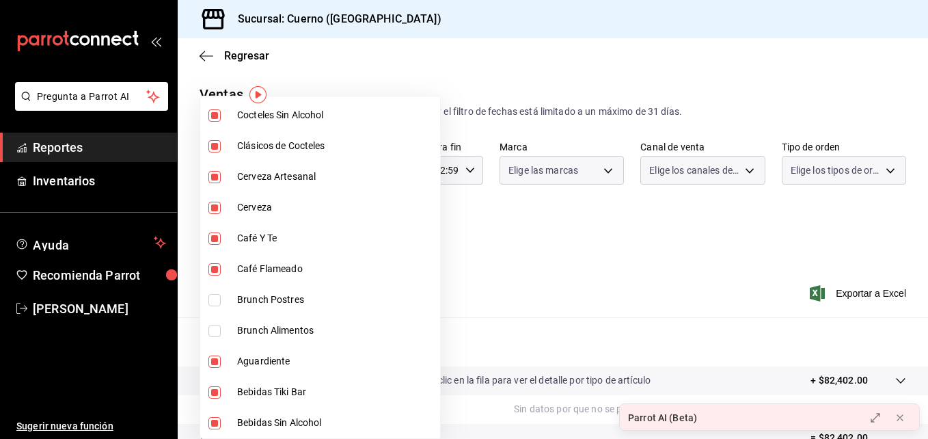
type input "d20f9d18-5e0f-4b53-b5be-0a43d5f086e3,8d843363-7b8b-4002-90a0-c01944697fe5,d13cc…"
click at [552, 253] on div at bounding box center [464, 219] width 928 height 439
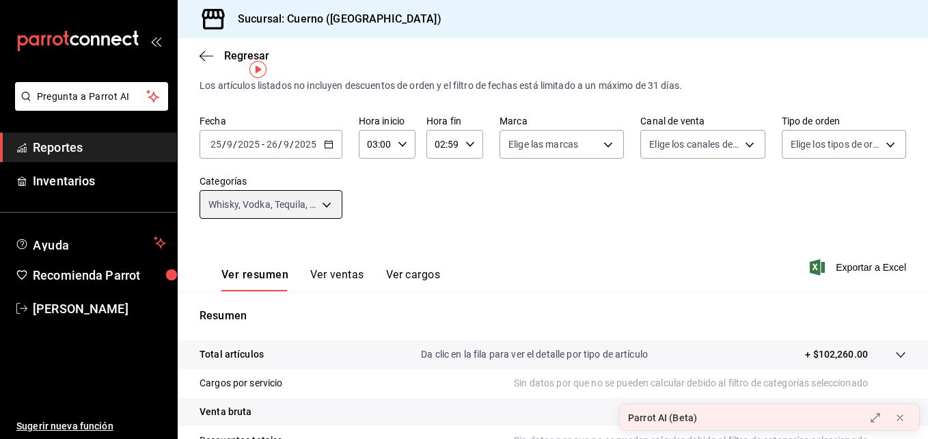
scroll to position [25, 0]
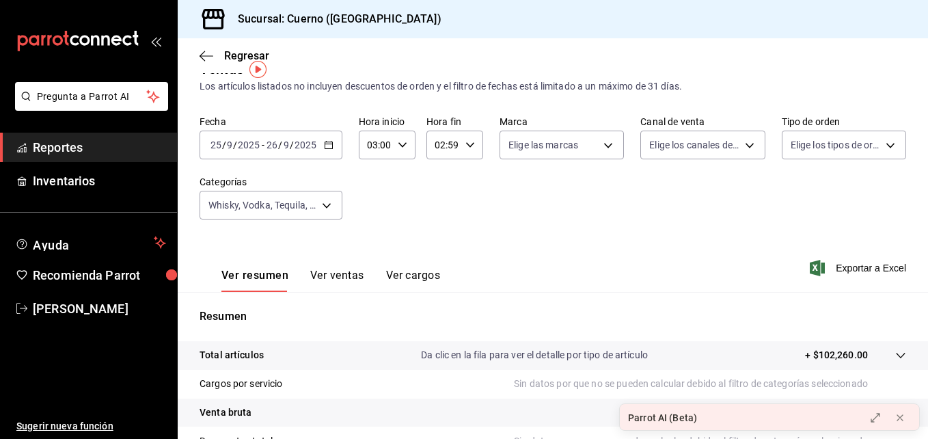
click at [300, 208] on body "Pregunta a Parrot AI Reportes Inventarios Ayuda Recomienda Parrot [PERSON_NAME]…" at bounding box center [464, 219] width 928 height 439
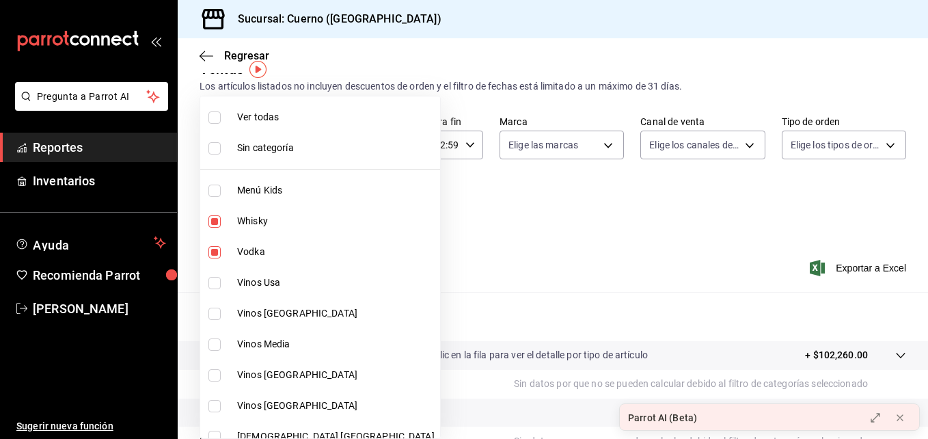
click at [211, 119] on input "checkbox" at bounding box center [214, 117] width 12 height 12
checkbox input "true"
type input "a99b9eb1-d5e4-4ca6-a53e-4c42022e859a,8d843363-7b8b-4002-90a0-c01944697fe5,d20f9…"
checkbox input "true"
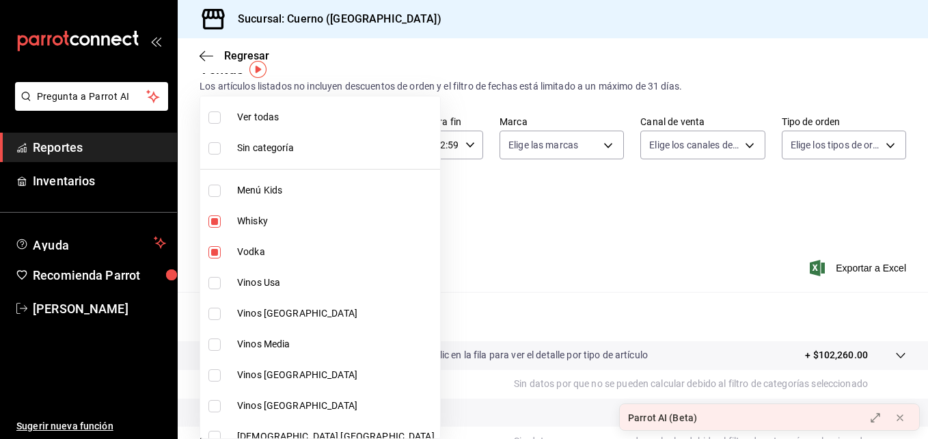
checkbox input "true"
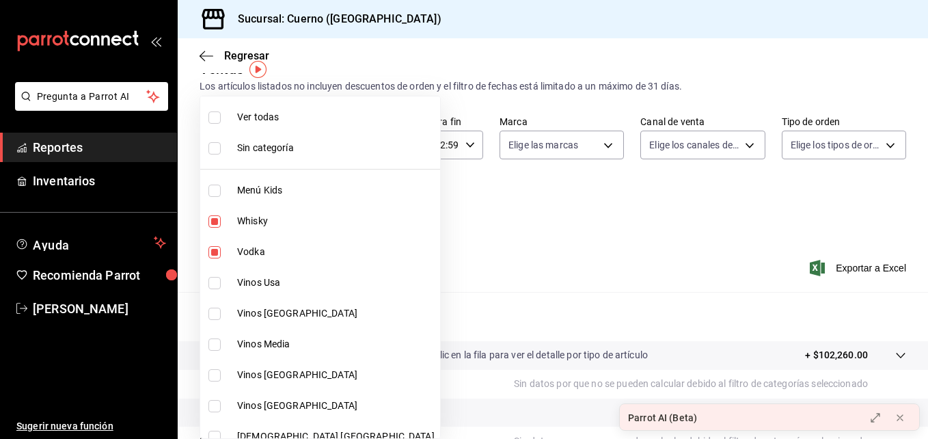
checkbox input "true"
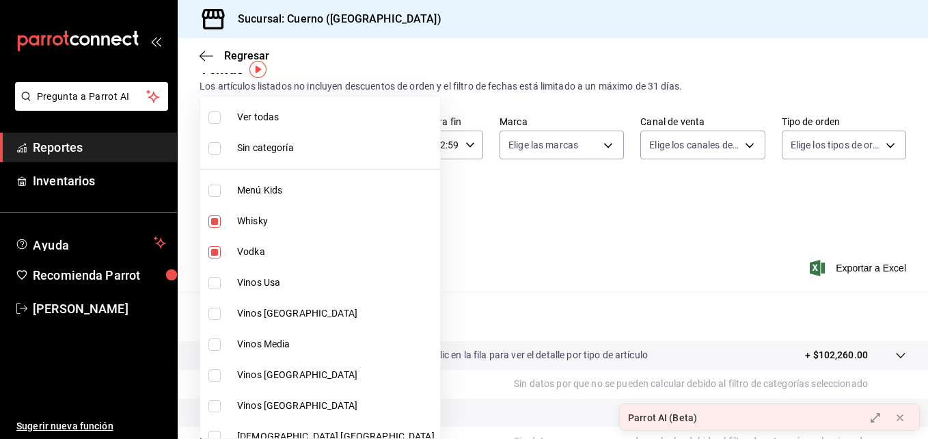
checkbox input "true"
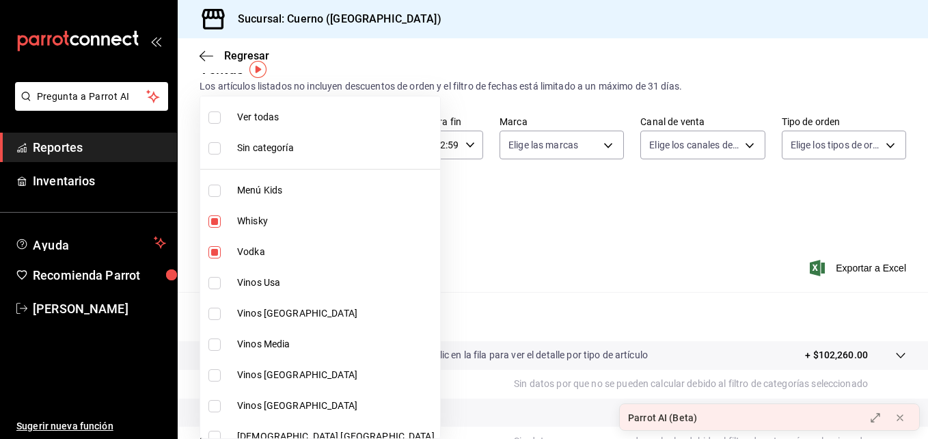
checkbox input "true"
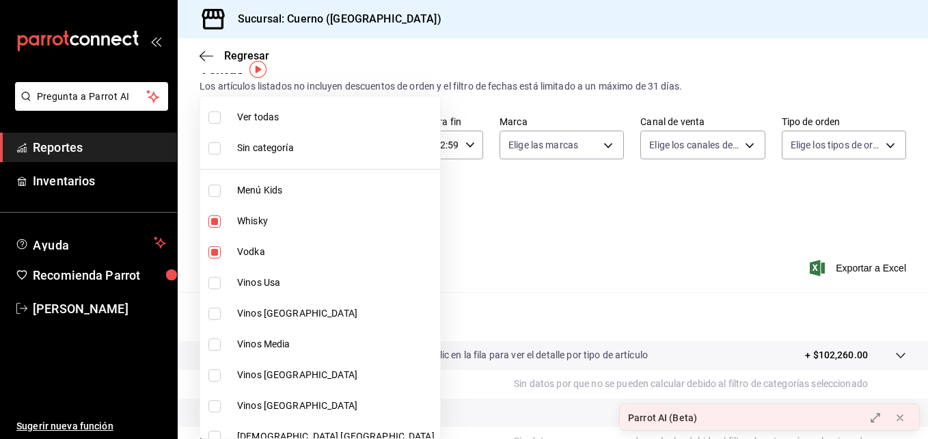
checkbox input "true"
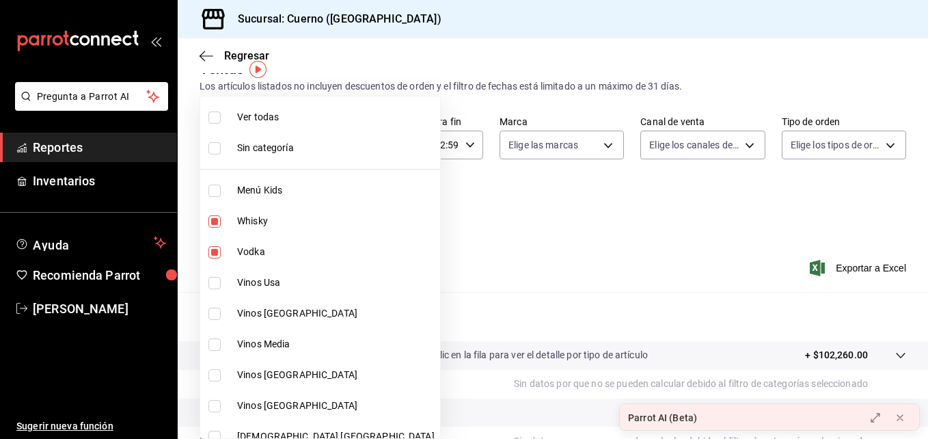
checkbox input "true"
click at [215, 120] on input "checkbox" at bounding box center [214, 117] width 12 height 12
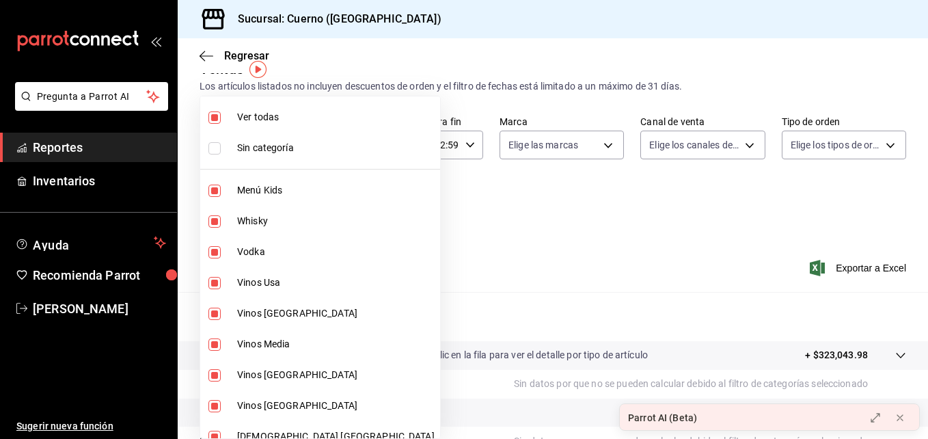
checkbox input "false"
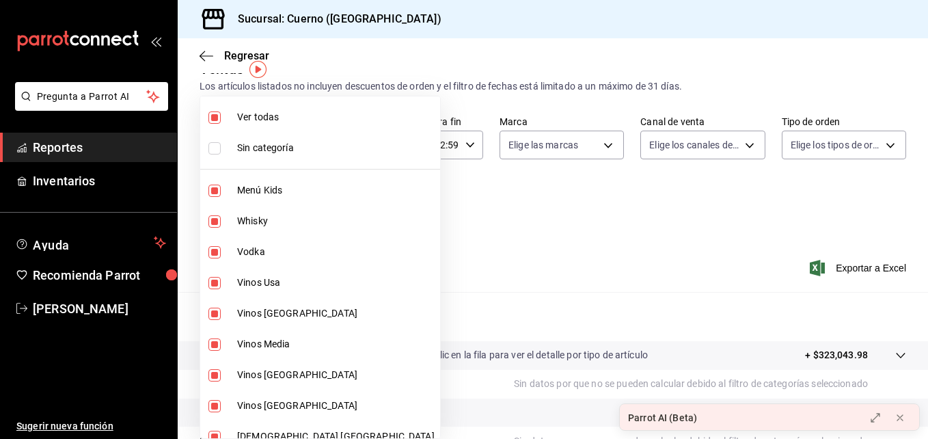
checkbox input "false"
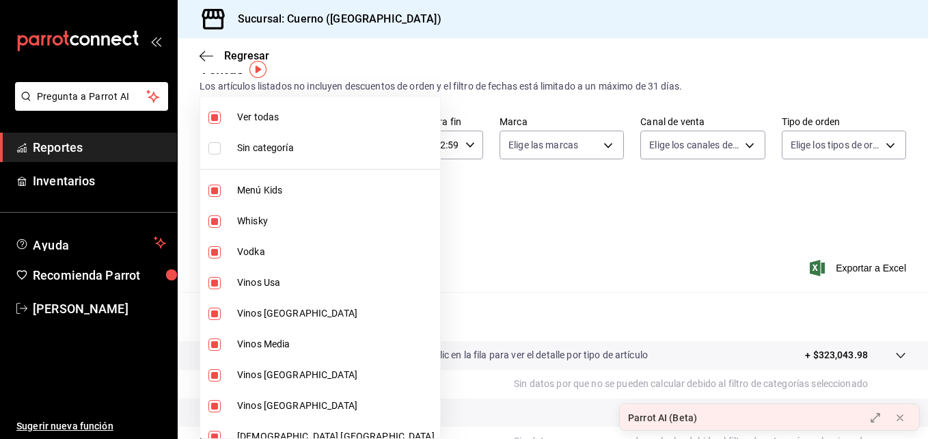
checkbox input "false"
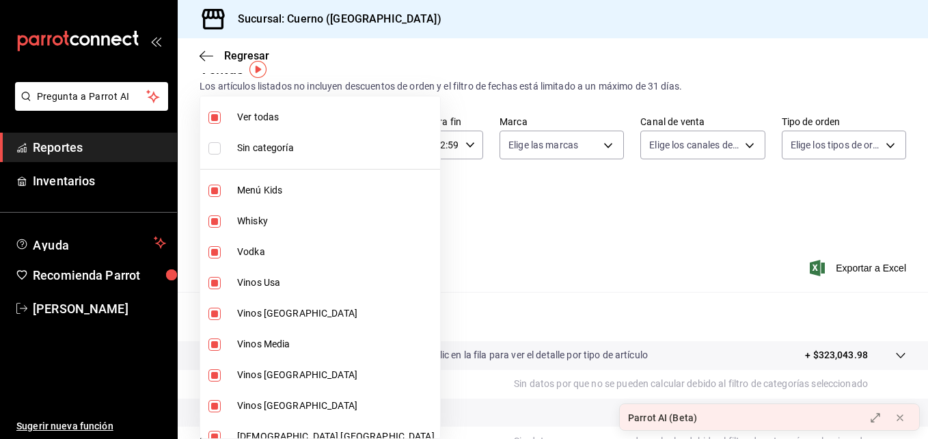
checkbox input "false"
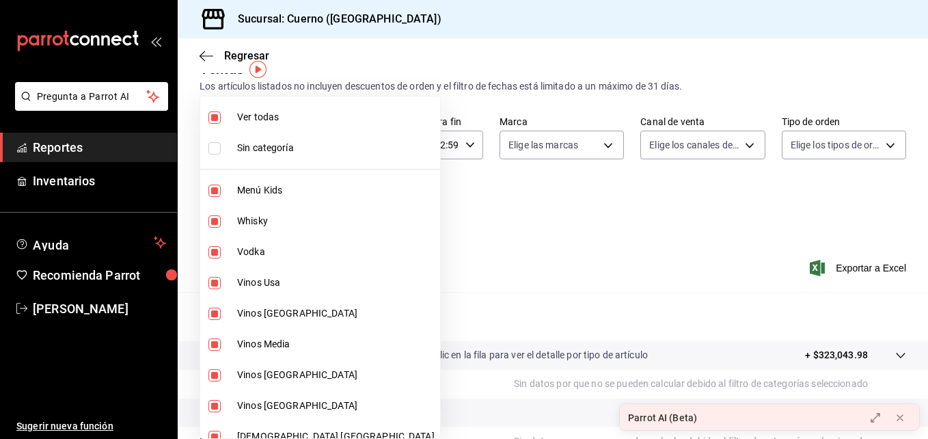
checkbox input "false"
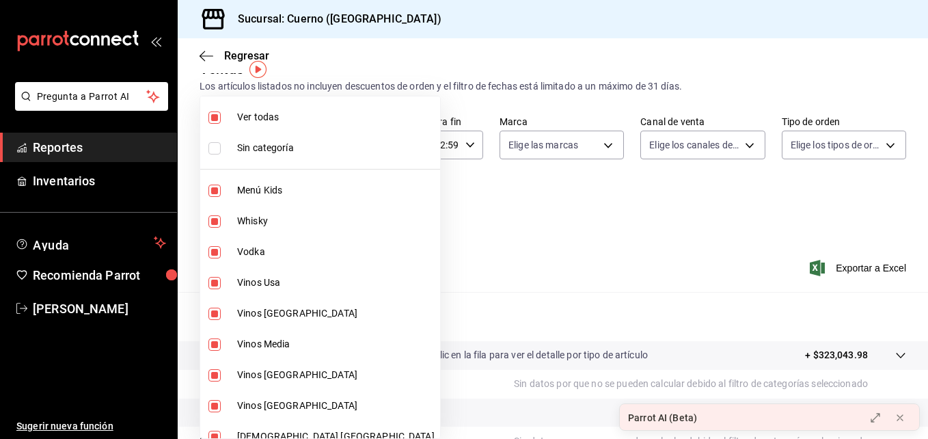
checkbox input "false"
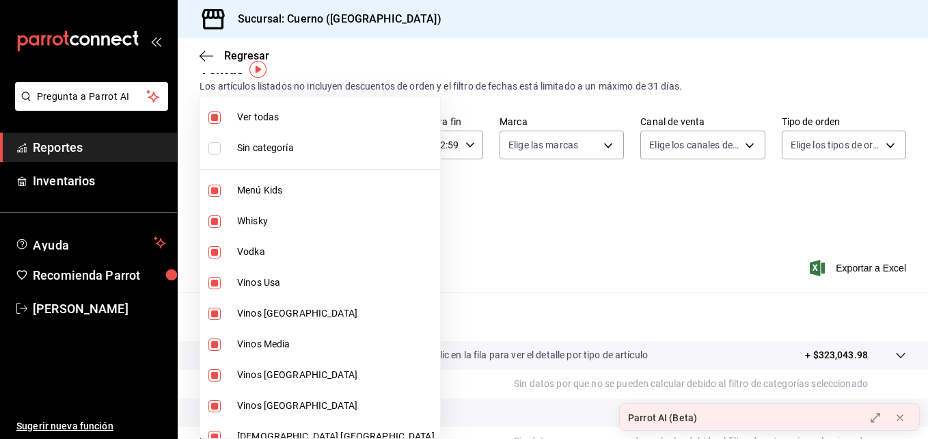
checkbox input "false"
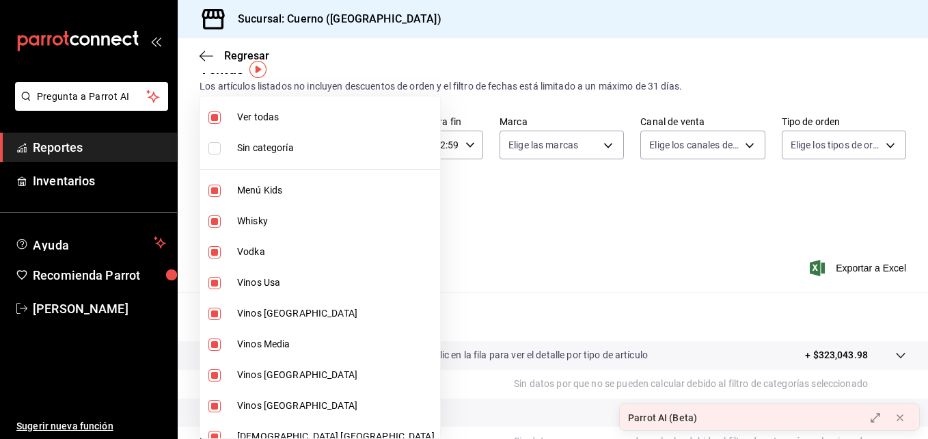
checkbox input "false"
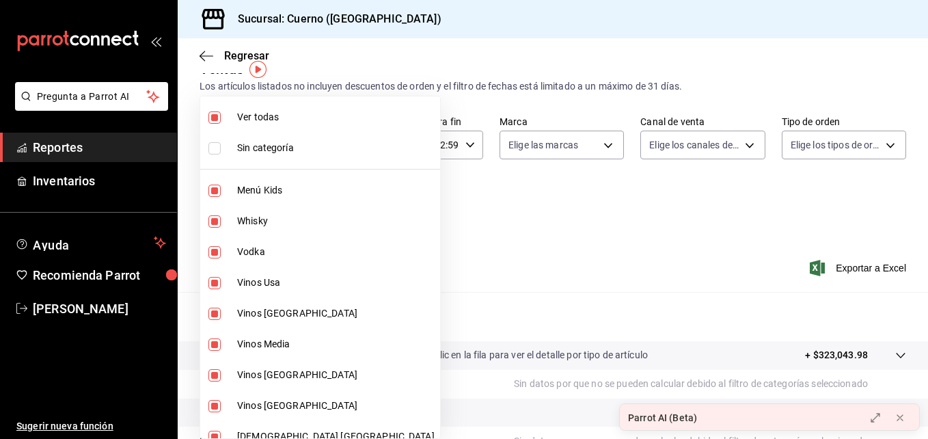
checkbox input "false"
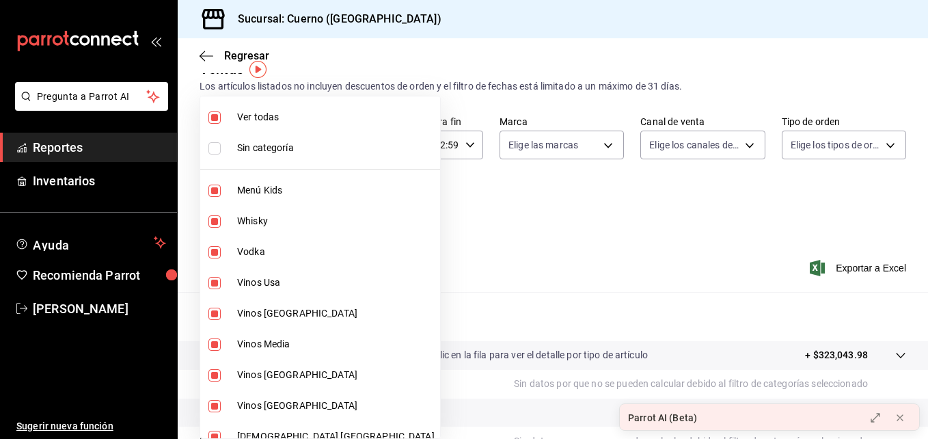
checkbox input "false"
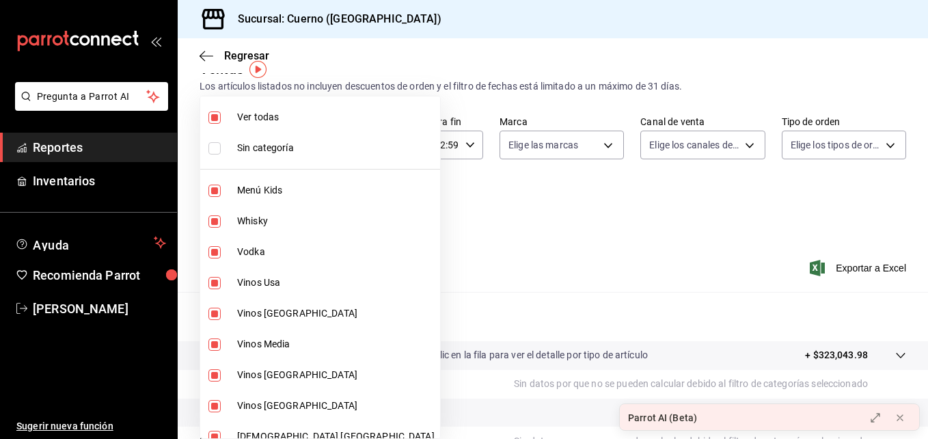
checkbox input "false"
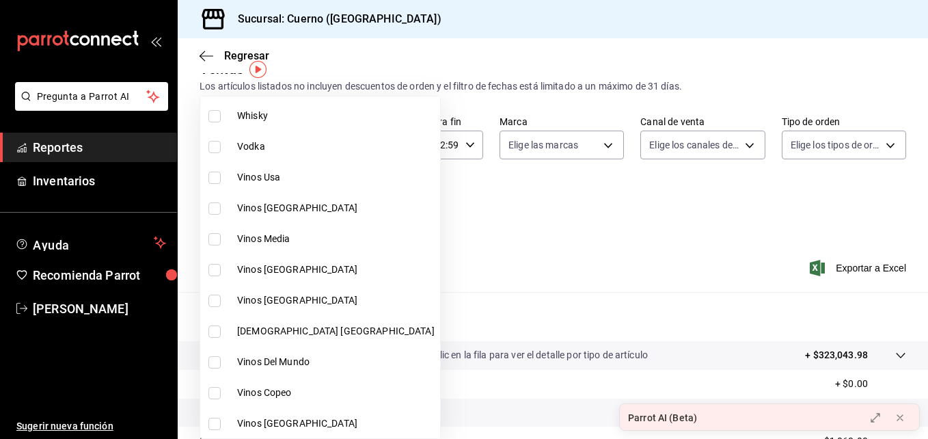
scroll to position [106, 0]
click at [214, 176] on input "checkbox" at bounding box center [214, 177] width 12 height 12
checkbox input "true"
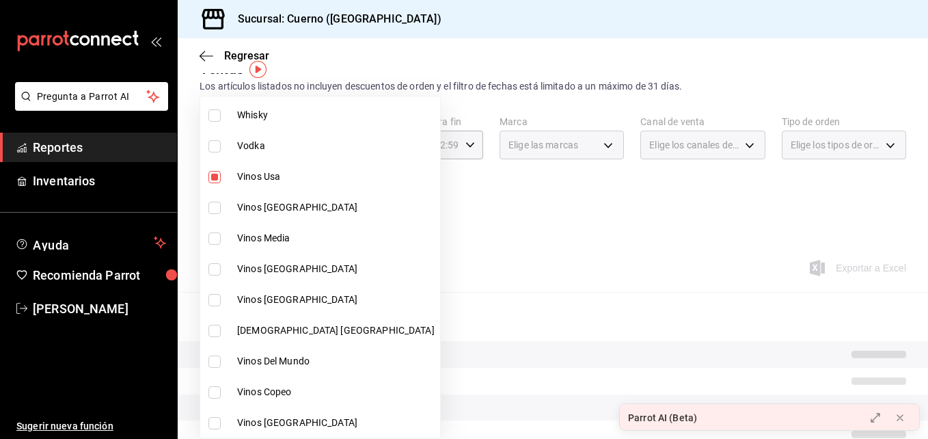
click at [215, 199] on li "Vinos [GEOGRAPHIC_DATA]" at bounding box center [320, 207] width 240 height 31
type input "80c71337-f30c-44d9-a1dc-277a6ddcf72e,36d524d5-d71c-4ade-84e6-ca04b88186a6"
checkbox input "true"
click at [219, 239] on input "checkbox" at bounding box center [214, 238] width 12 height 12
checkbox input "true"
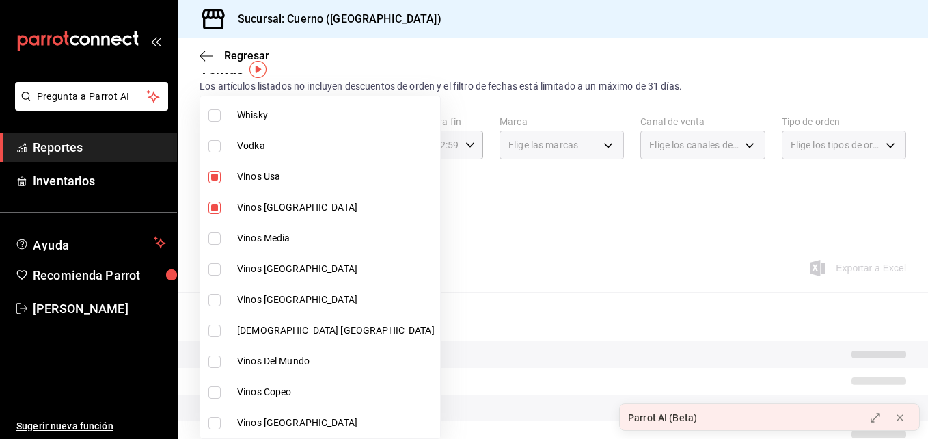
type input "80c71337-f30c-44d9-a1dc-277a6ddcf72e,36d524d5-d71c-4ade-84e6-ca04b88186a6,766b3…"
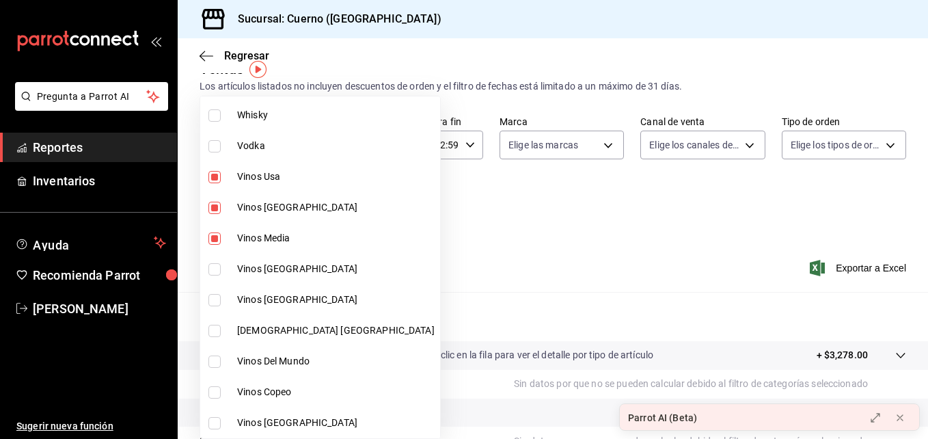
click at [218, 264] on input "checkbox" at bounding box center [214, 269] width 12 height 12
checkbox input "true"
type input "80c71337-f30c-44d9-a1dc-277a6ddcf72e,36d524d5-d71c-4ade-84e6-ca04b88186a6,766b3…"
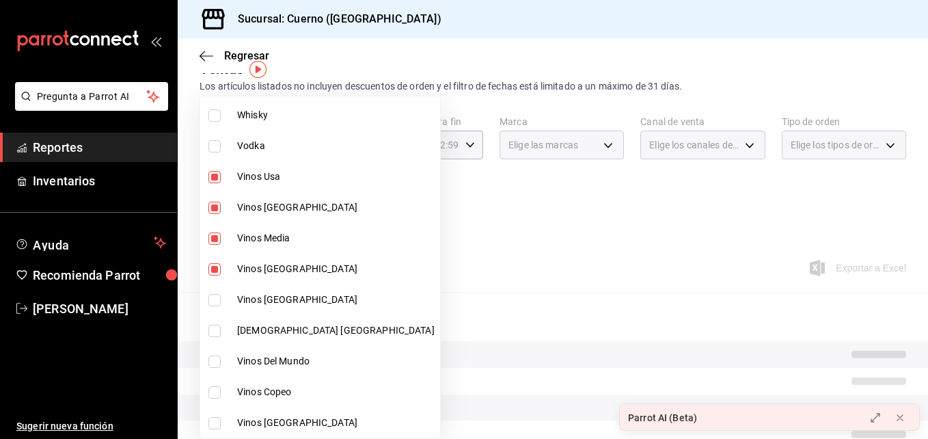
click at [215, 298] on input "checkbox" at bounding box center [214, 300] width 12 height 12
checkbox input "true"
type input "80c71337-f30c-44d9-a1dc-277a6ddcf72e,36d524d5-d71c-4ade-84e6-ca04b88186a6,766b3…"
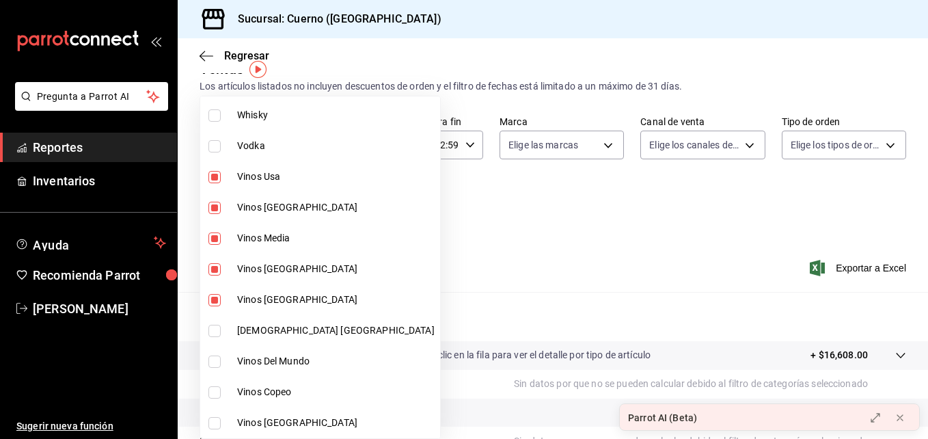
click at [216, 329] on input "checkbox" at bounding box center [214, 331] width 12 height 12
checkbox input "true"
type input "80c71337-f30c-44d9-a1dc-277a6ddcf72e,36d524d5-d71c-4ade-84e6-ca04b88186a6,766b3…"
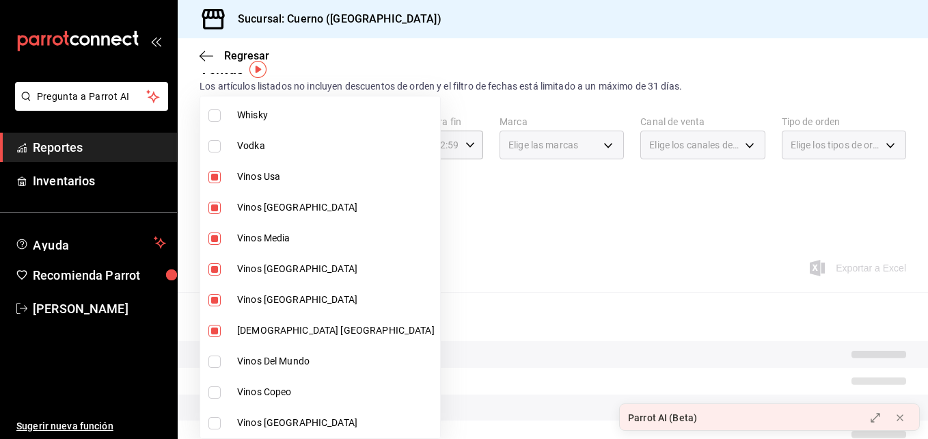
click at [215, 360] on input "checkbox" at bounding box center [214, 361] width 12 height 12
checkbox input "true"
type input "80c71337-f30c-44d9-a1dc-277a6ddcf72e,36d524d5-d71c-4ade-84e6-ca04b88186a6,766b3…"
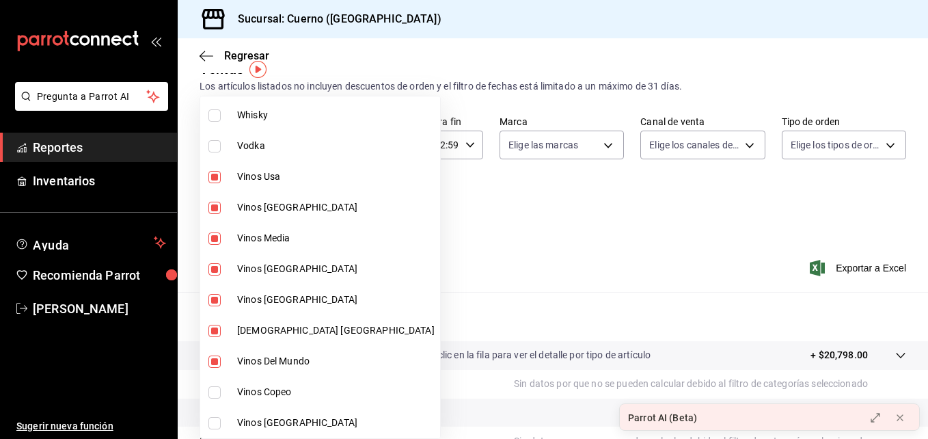
click at [213, 393] on input "checkbox" at bounding box center [214, 392] width 12 height 12
checkbox input "true"
type input "80c71337-f30c-44d9-a1dc-277a6ddcf72e,36d524d5-d71c-4ade-84e6-ca04b88186a6,766b3…"
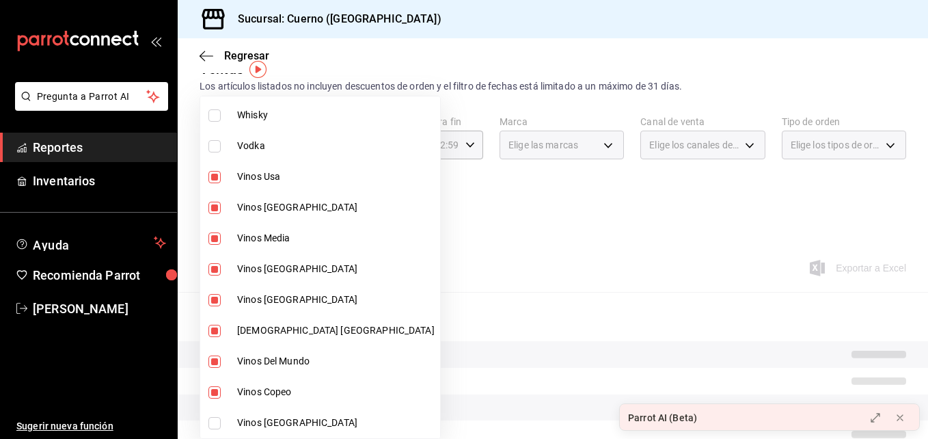
click at [219, 426] on input "checkbox" at bounding box center [214, 423] width 12 height 12
checkbox input "true"
type input "80c71337-f30c-44d9-a1dc-277a6ddcf72e,36d524d5-d71c-4ade-84e6-ca04b88186a6,766b3…"
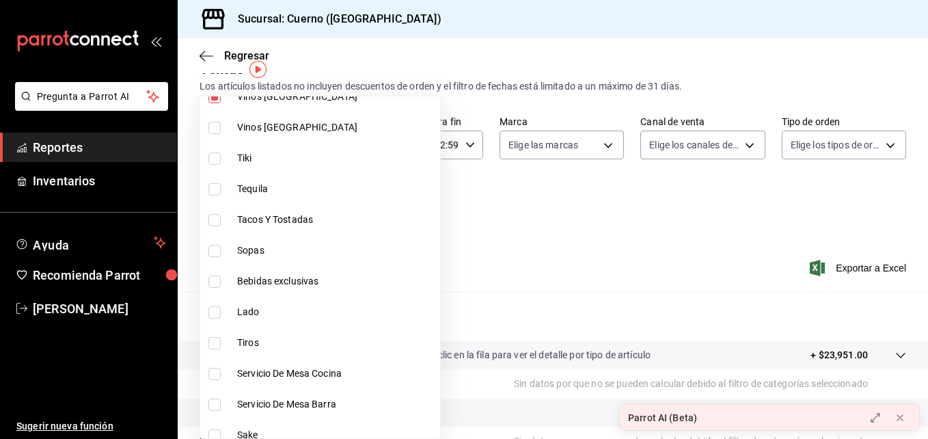
scroll to position [433, 0]
click at [217, 131] on input "checkbox" at bounding box center [214, 127] width 12 height 12
checkbox input "true"
type input "80c71337-f30c-44d9-a1dc-277a6ddcf72e,36d524d5-d71c-4ade-84e6-ca04b88186a6,766b3…"
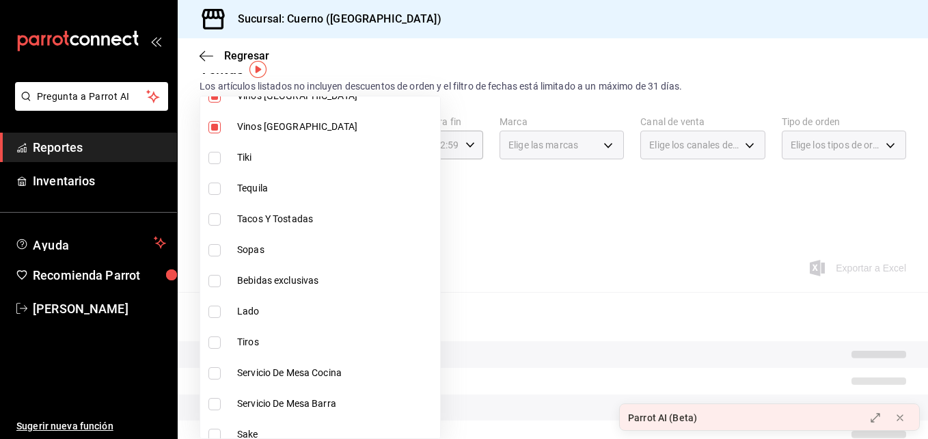
click at [405, 206] on div at bounding box center [464, 219] width 928 height 439
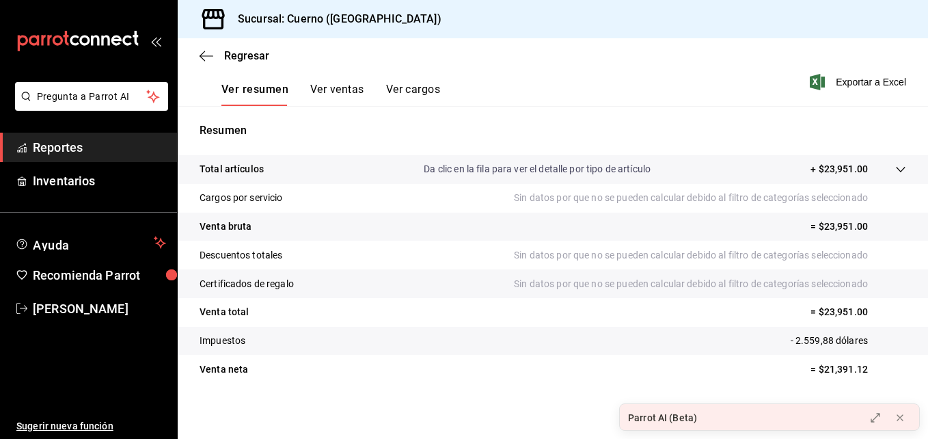
scroll to position [216, 0]
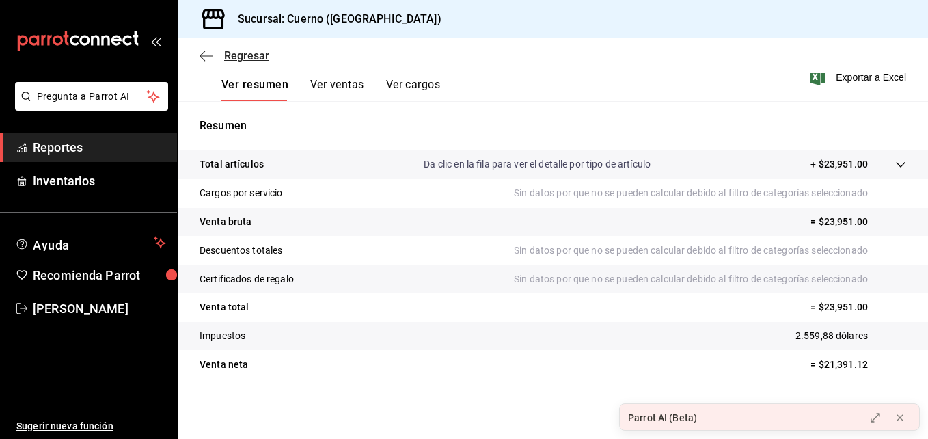
click at [243, 55] on span "Regresar" at bounding box center [246, 55] width 45 height 13
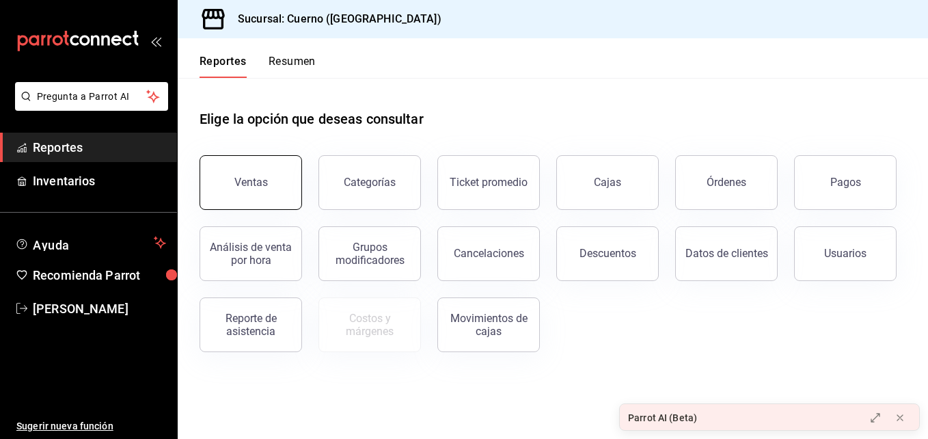
click at [289, 209] on div "Ventas Categorías Ticket promedio Cajas Órdenes Pagos Análisis de venta por hor…" at bounding box center [544, 245] width 723 height 213
click at [285, 193] on button "Ventas" at bounding box center [251, 182] width 103 height 55
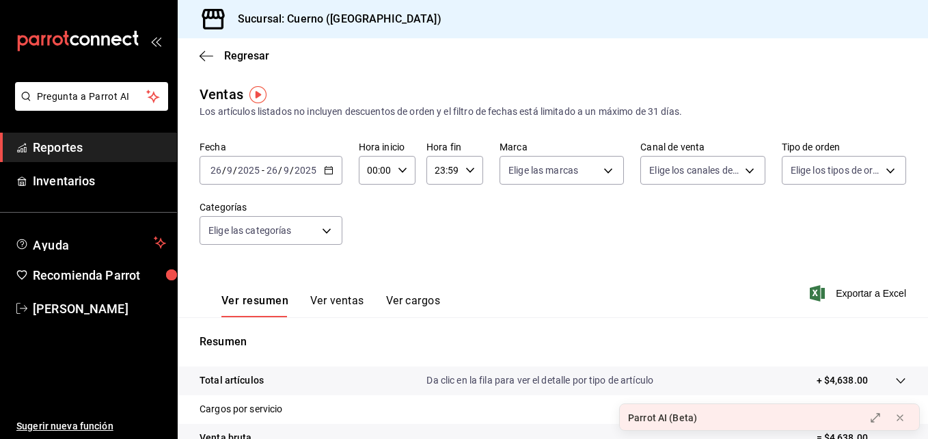
click at [319, 176] on div "[DATE] [DATE] - [DATE] [DATE]" at bounding box center [271, 170] width 143 height 29
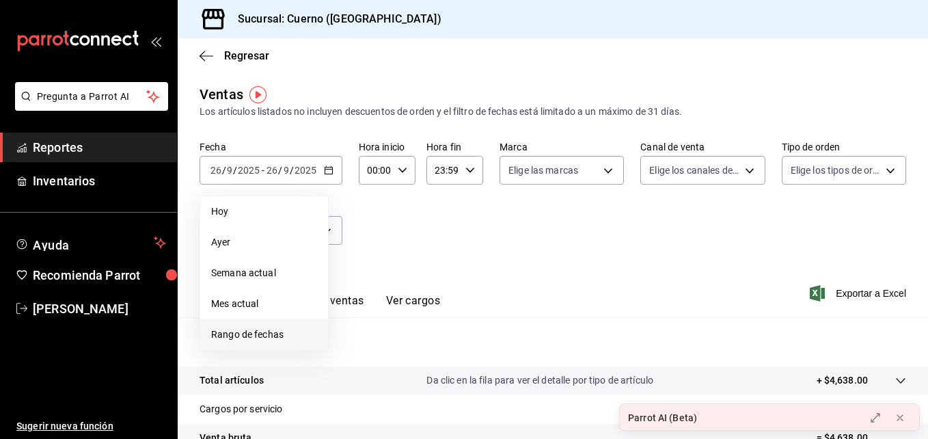
click at [289, 336] on span "Rango de fechas" at bounding box center [264, 334] width 106 height 14
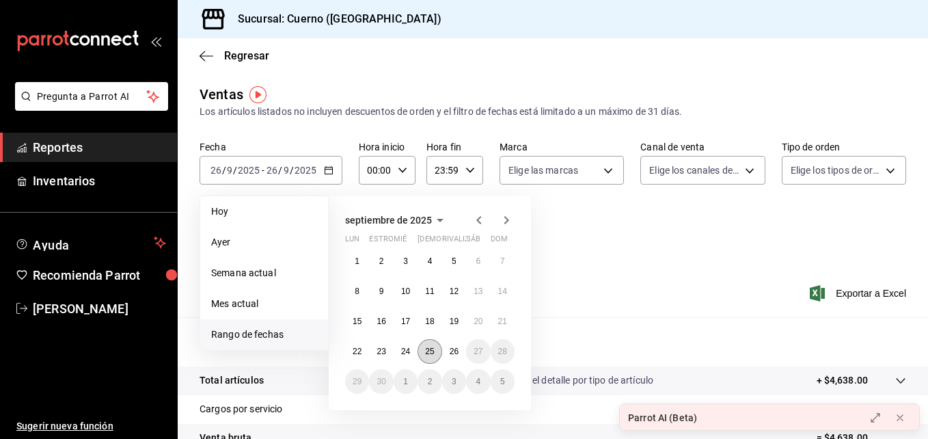
click at [428, 352] on abbr "25" at bounding box center [429, 352] width 9 height 10
click at [444, 353] on button "26" at bounding box center [454, 351] width 24 height 25
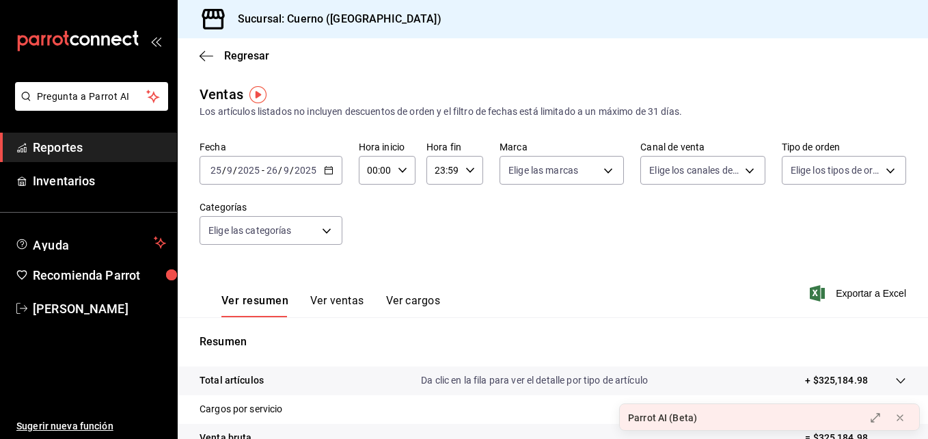
click at [405, 184] on div "00:00 Hora inicio" at bounding box center [387, 170] width 57 height 29
click at [375, 212] on span "03" at bounding box center [372, 207] width 6 height 11
type input "03:00"
click at [468, 169] on div at bounding box center [464, 219] width 928 height 439
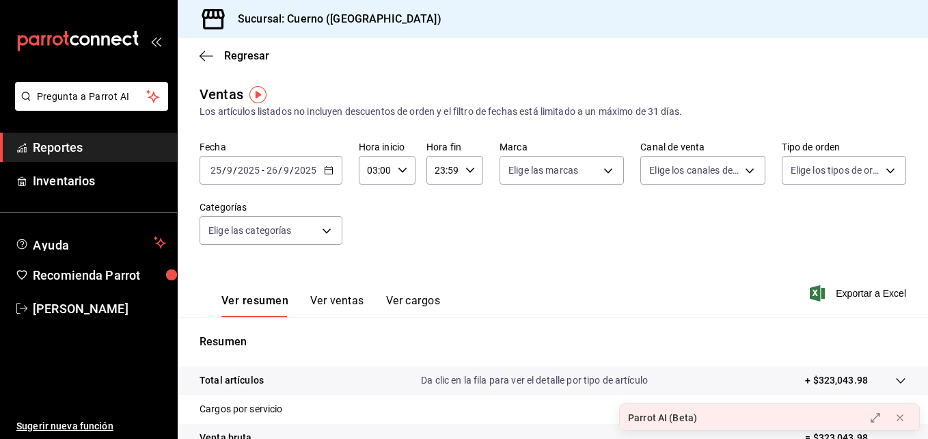
click at [468, 169] on icon "button" at bounding box center [471, 170] width 10 height 10
click at [440, 238] on span "01" at bounding box center [438, 237] width 6 height 11
type input "01:59"
click at [721, 252] on div at bounding box center [464, 219] width 928 height 439
click at [234, 58] on span "Regresar" at bounding box center [246, 55] width 45 height 13
